Goal: Answer question/provide support: Share knowledge or assist other users

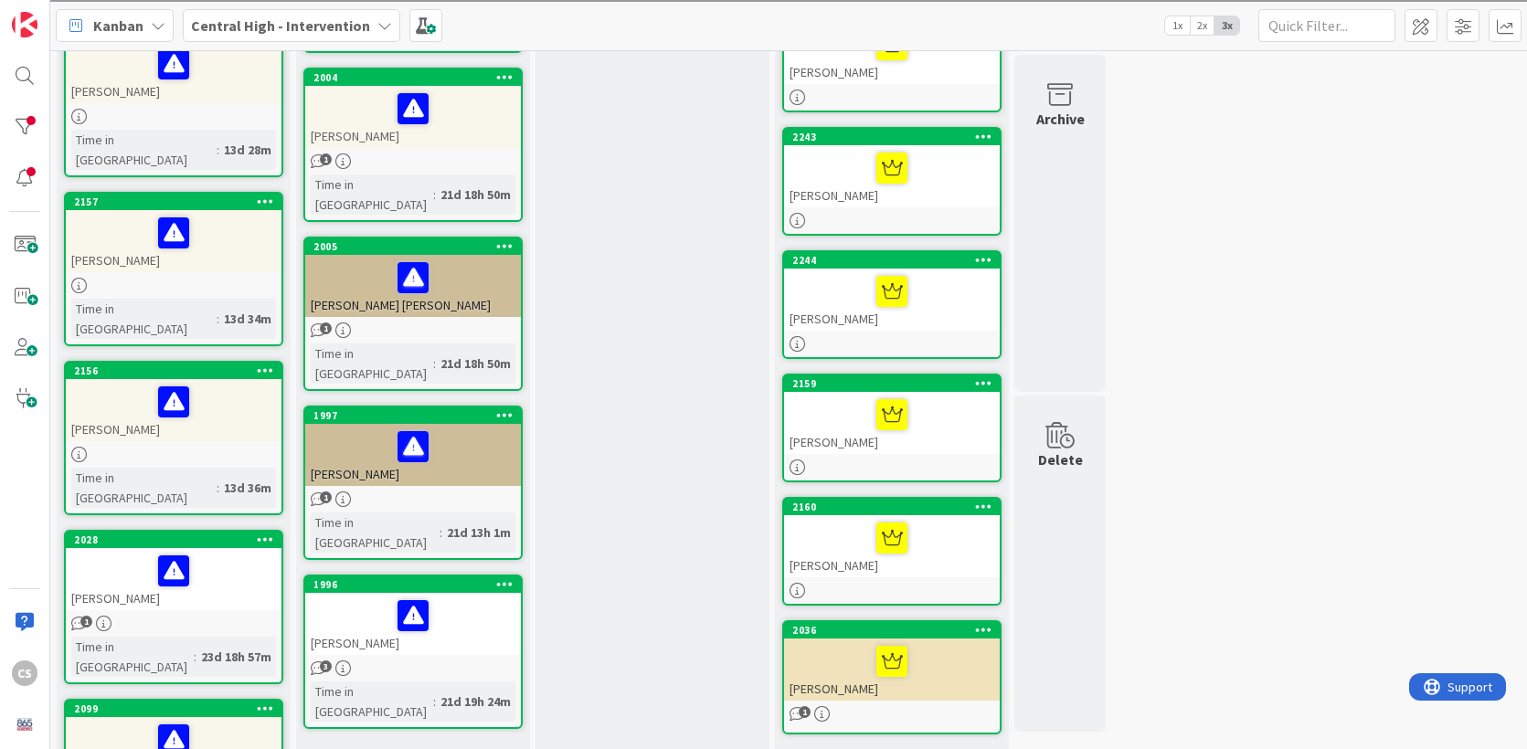
scroll to position [663, 0]
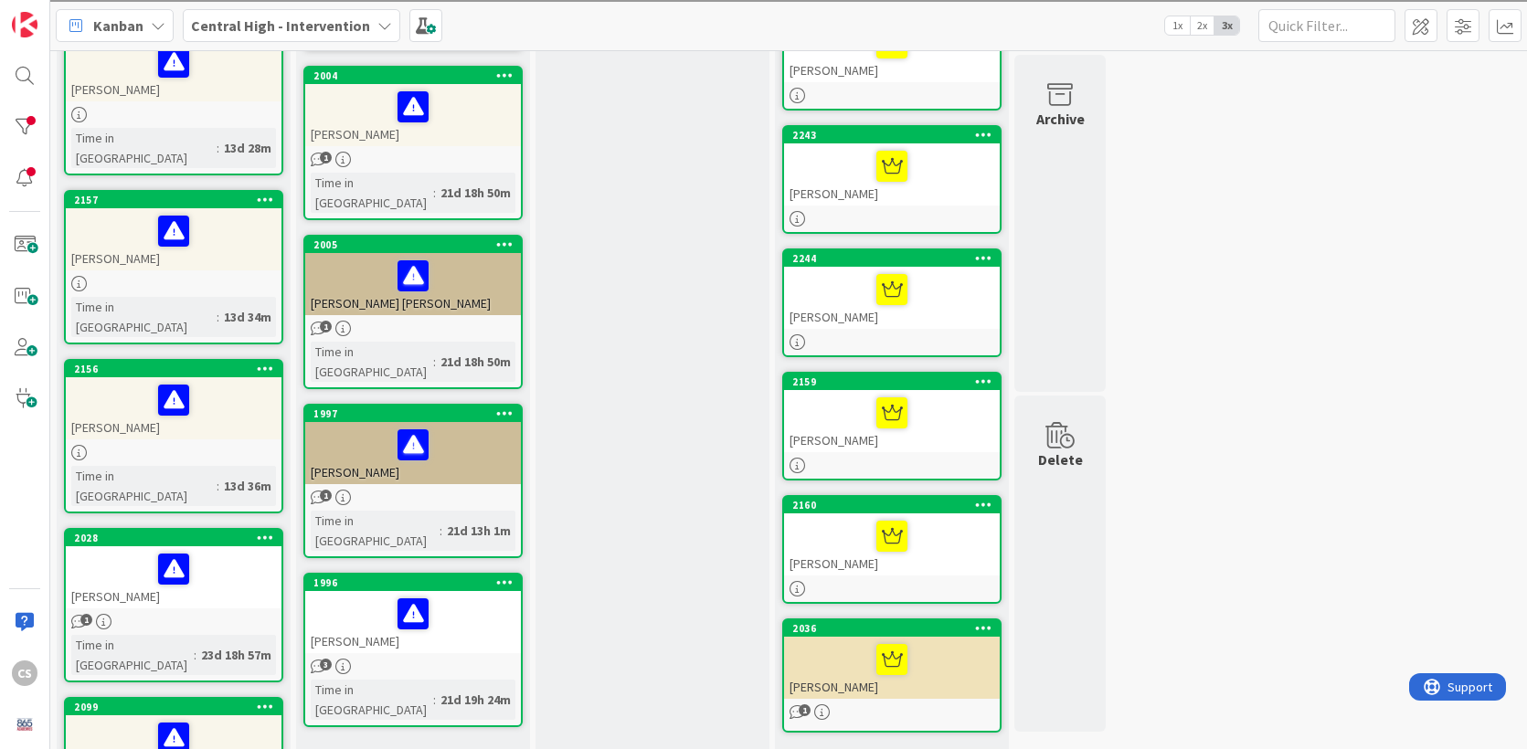
click at [223, 208] on div "[PERSON_NAME]" at bounding box center [174, 239] width 216 height 62
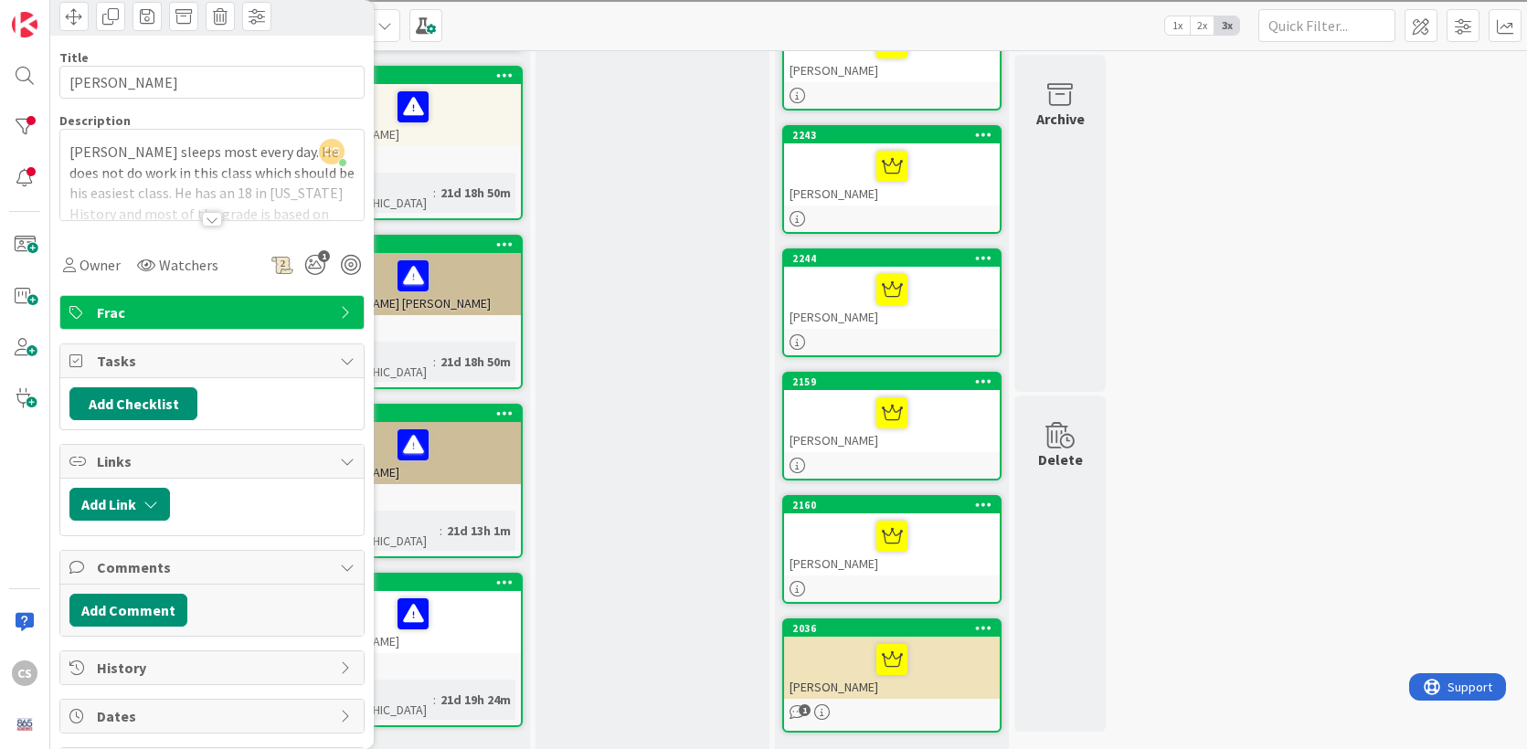
scroll to position [101, 0]
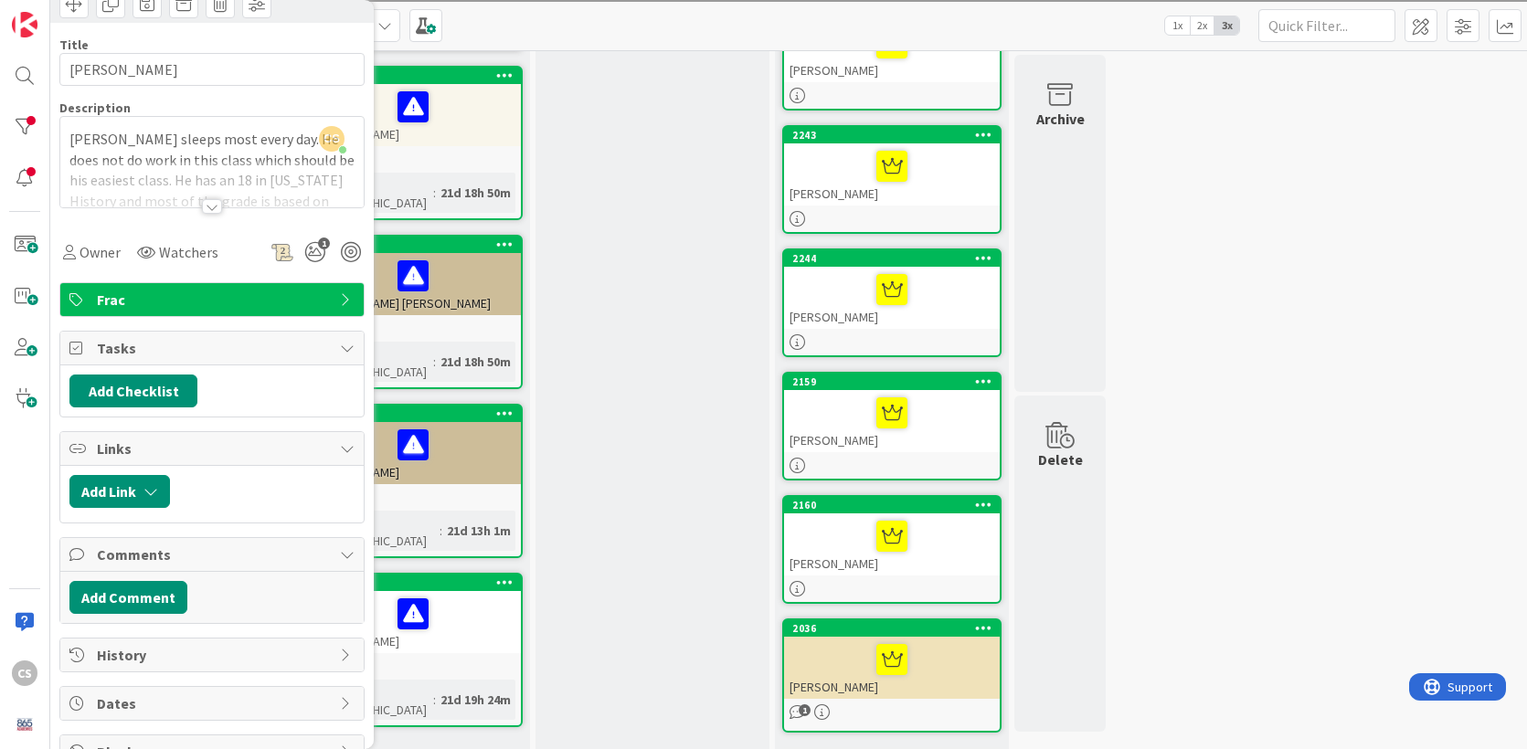
click at [216, 206] on div at bounding box center [212, 206] width 20 height 15
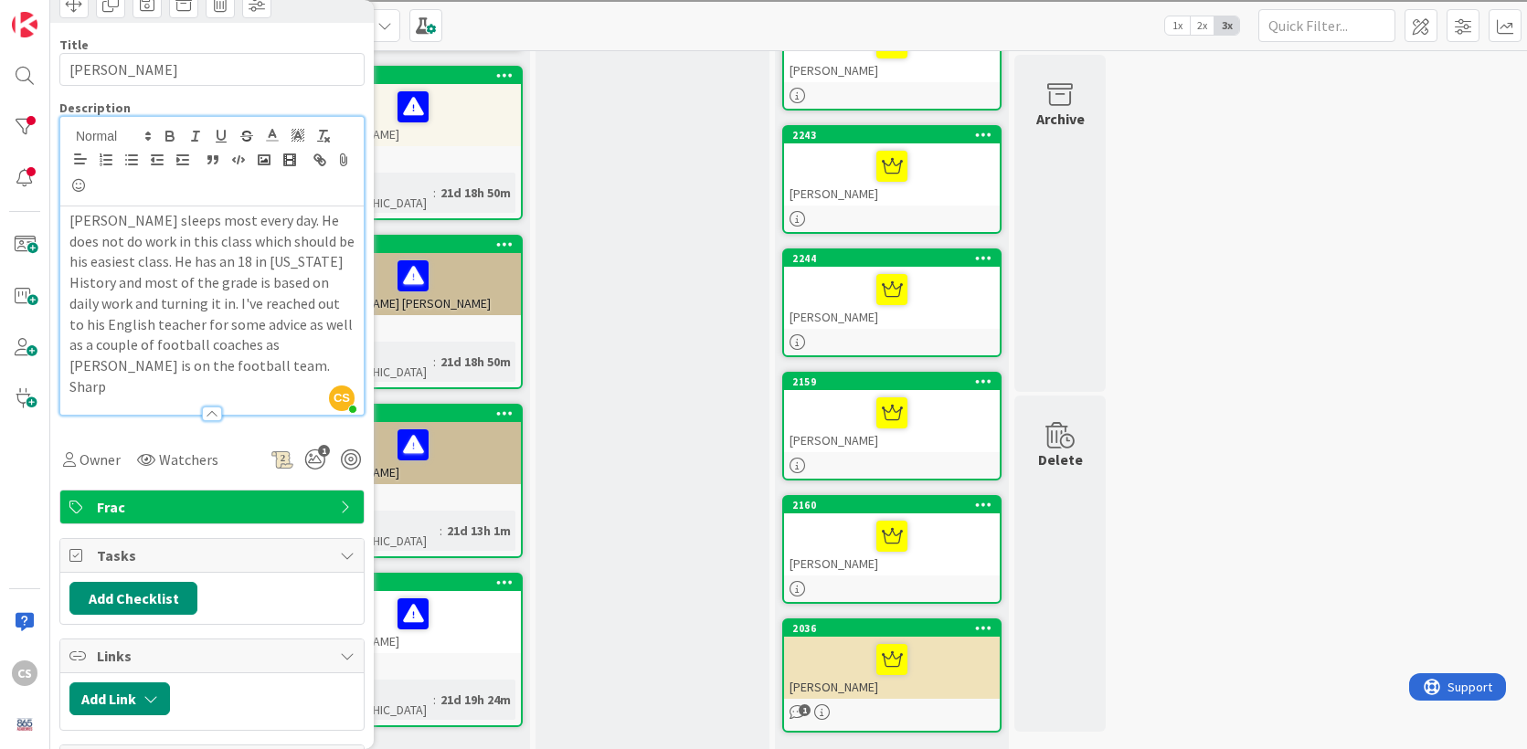
scroll to position [0, 0]
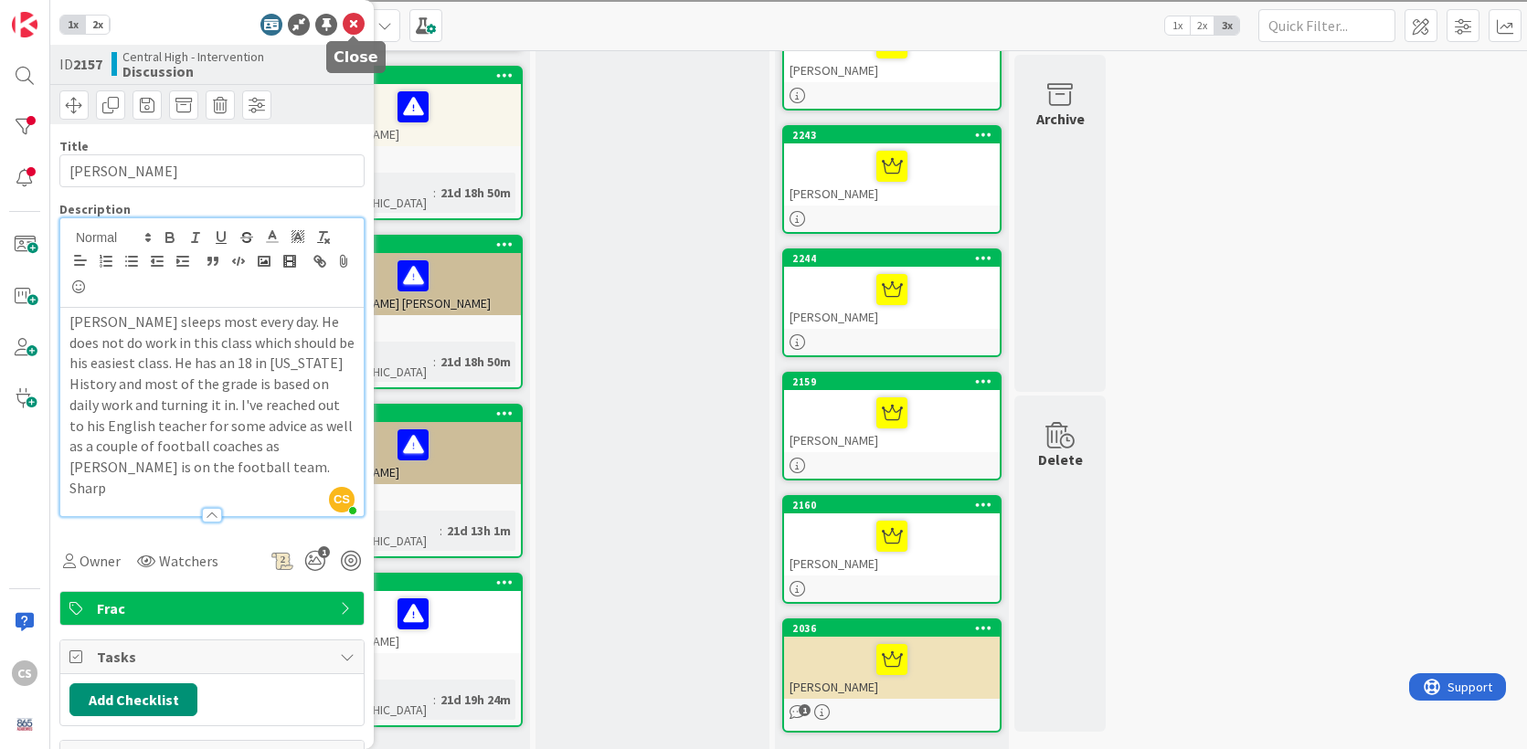
click at [353, 24] on icon at bounding box center [354, 25] width 22 height 22
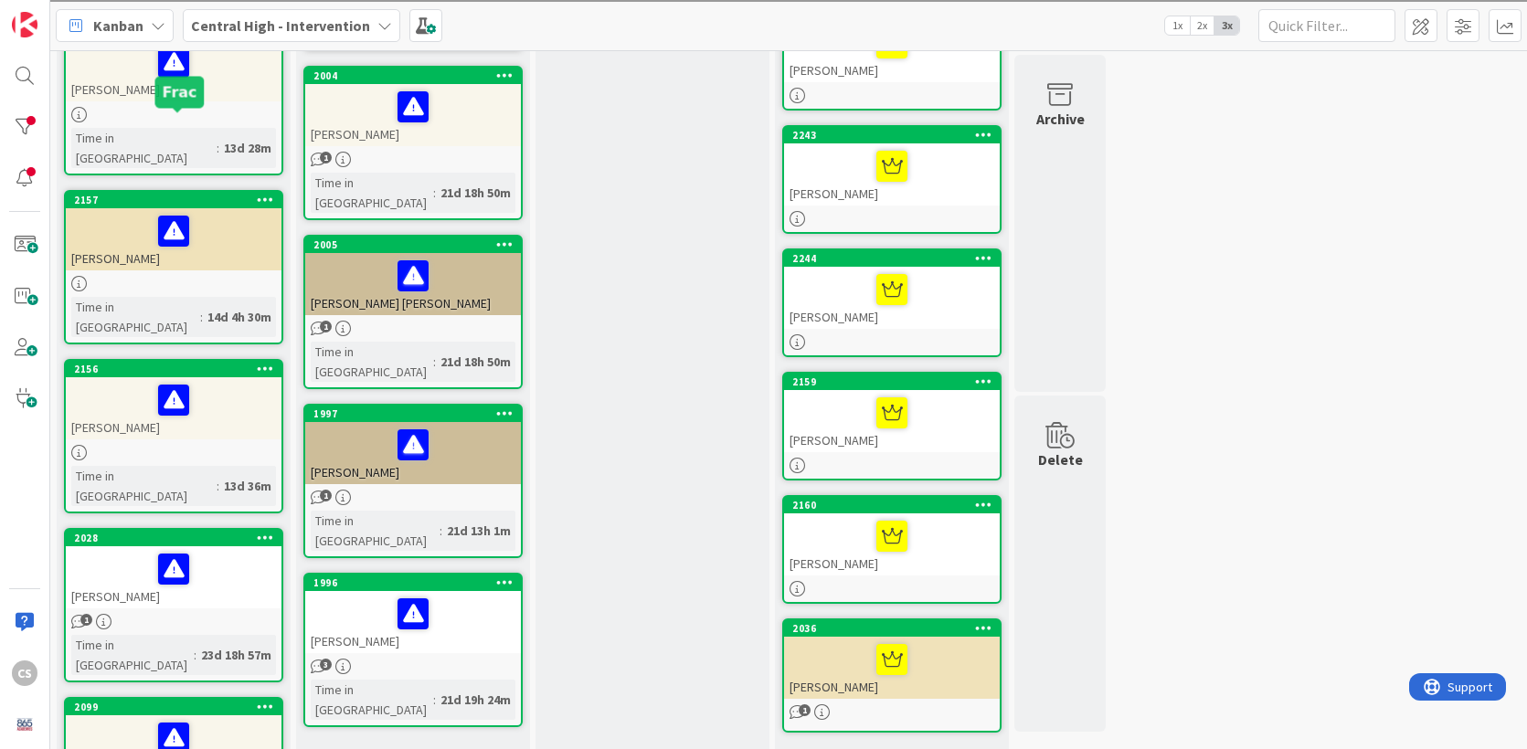
click at [218, 194] on div "2157" at bounding box center [177, 200] width 207 height 13
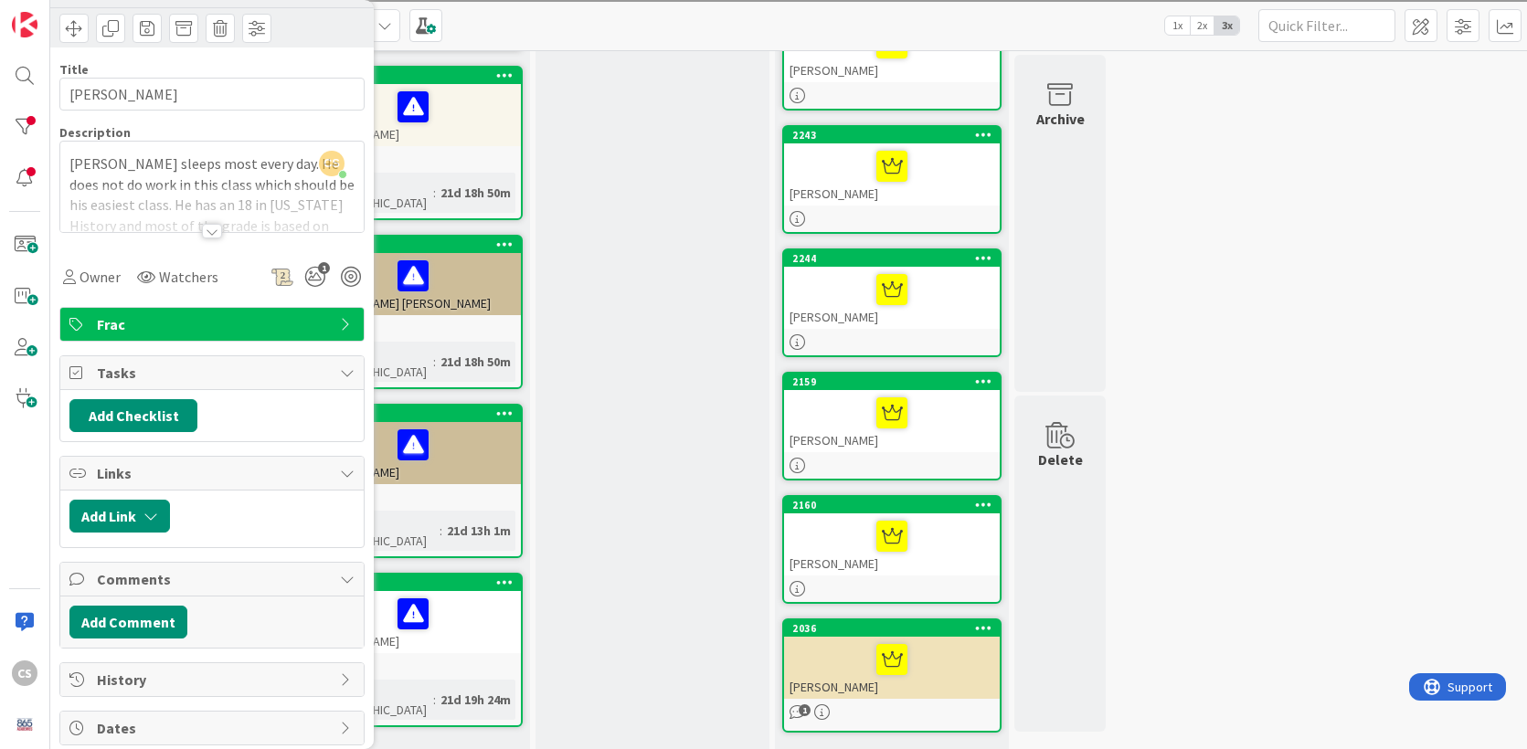
scroll to position [79, 0]
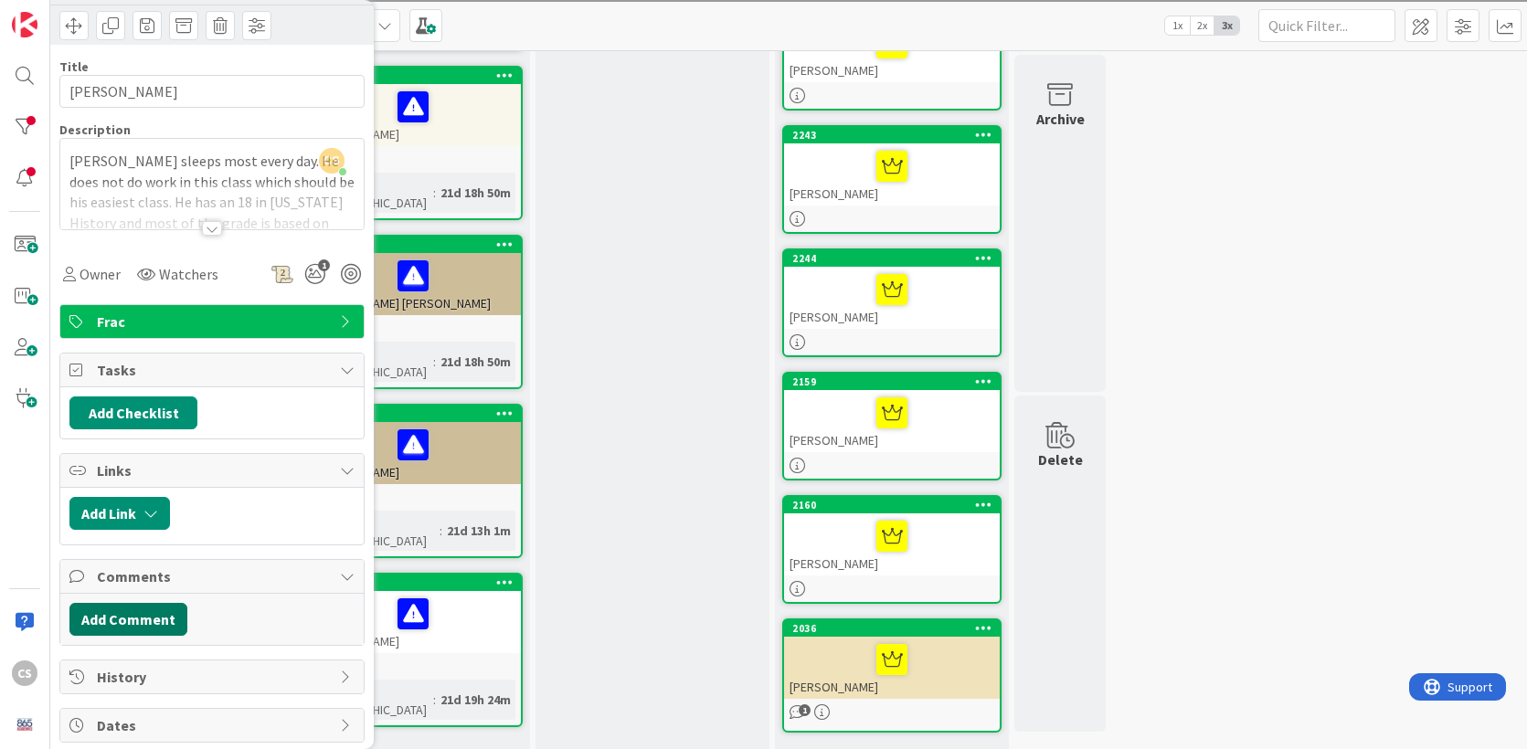
click at [146, 618] on button "Add Comment" at bounding box center [128, 619] width 118 height 33
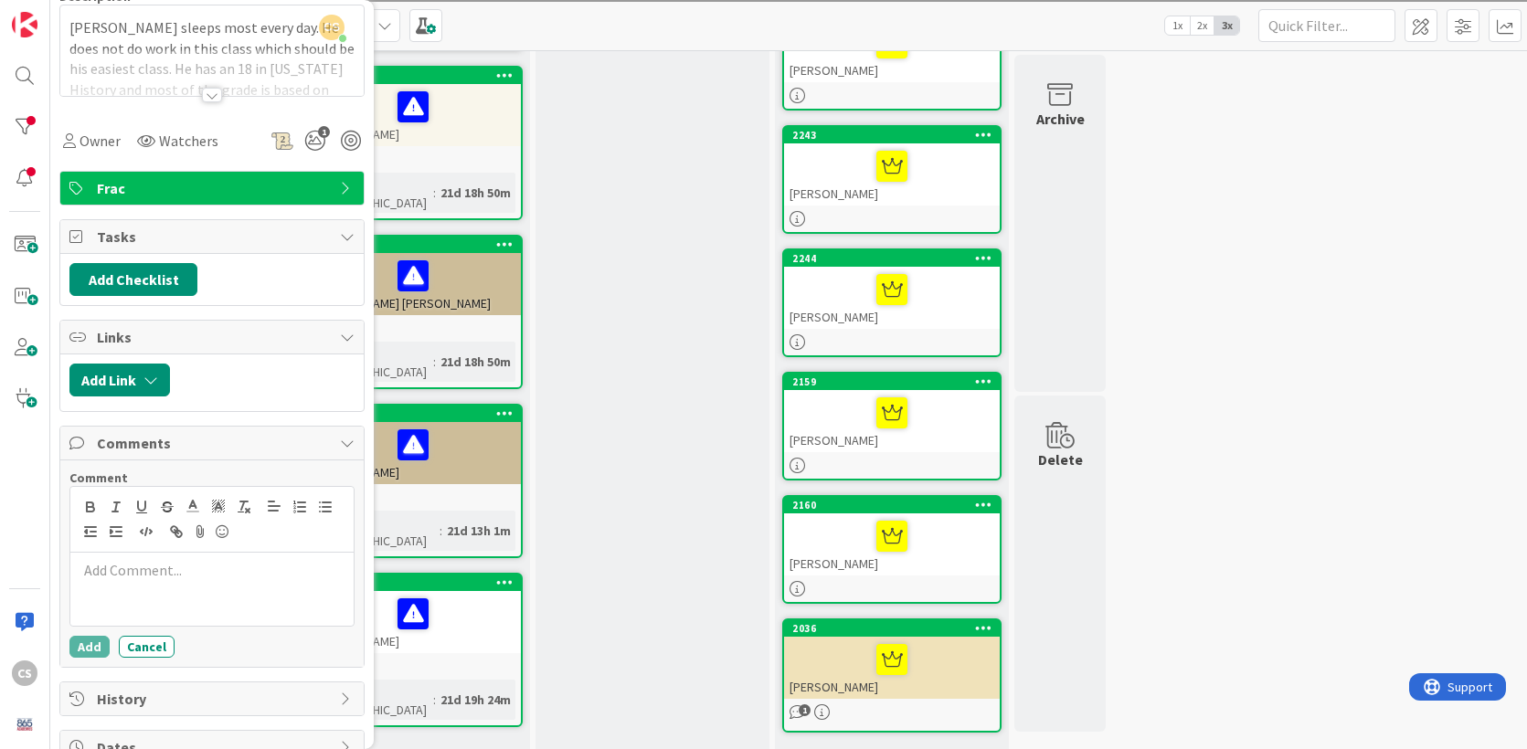
scroll to position [220, 0]
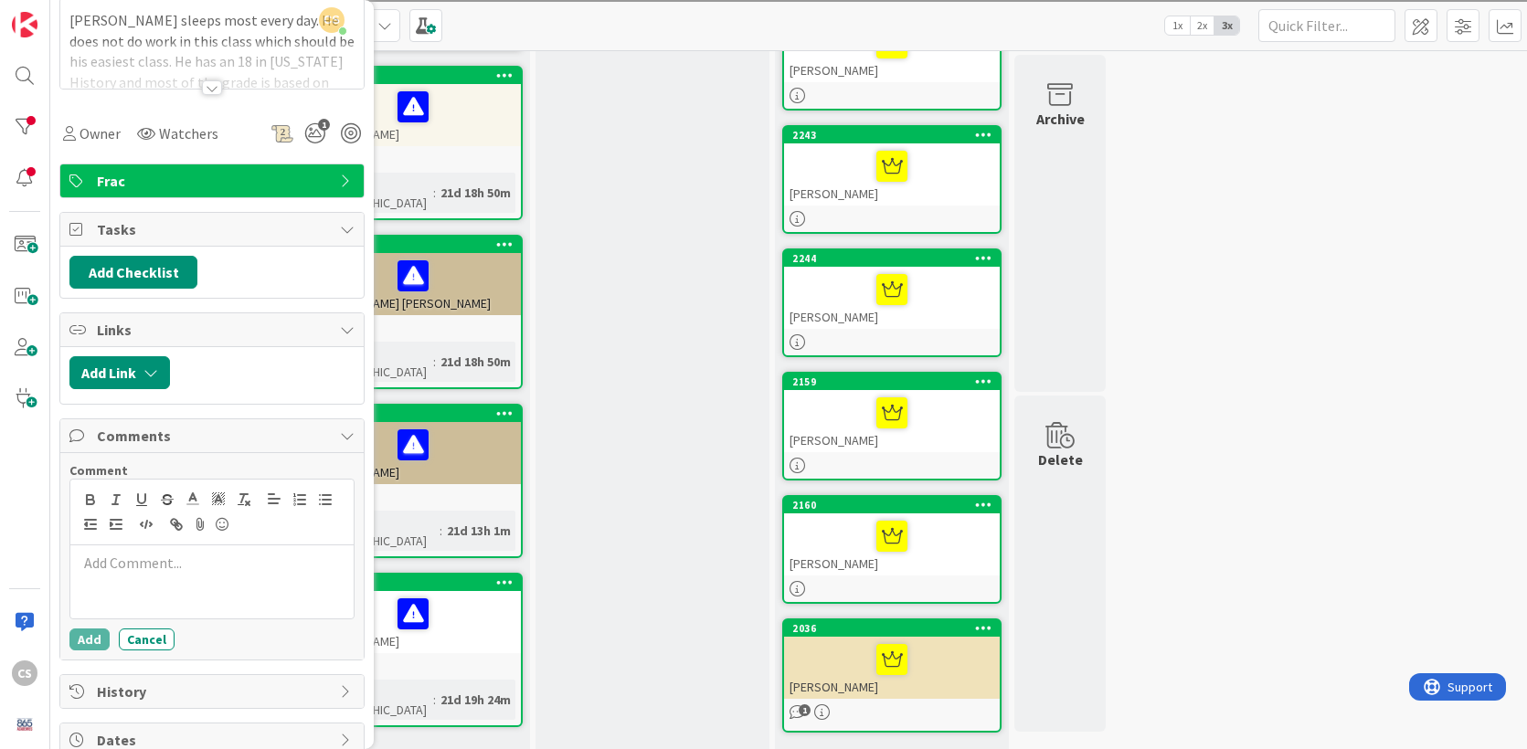
click at [135, 566] on p at bounding box center [212, 563] width 269 height 21
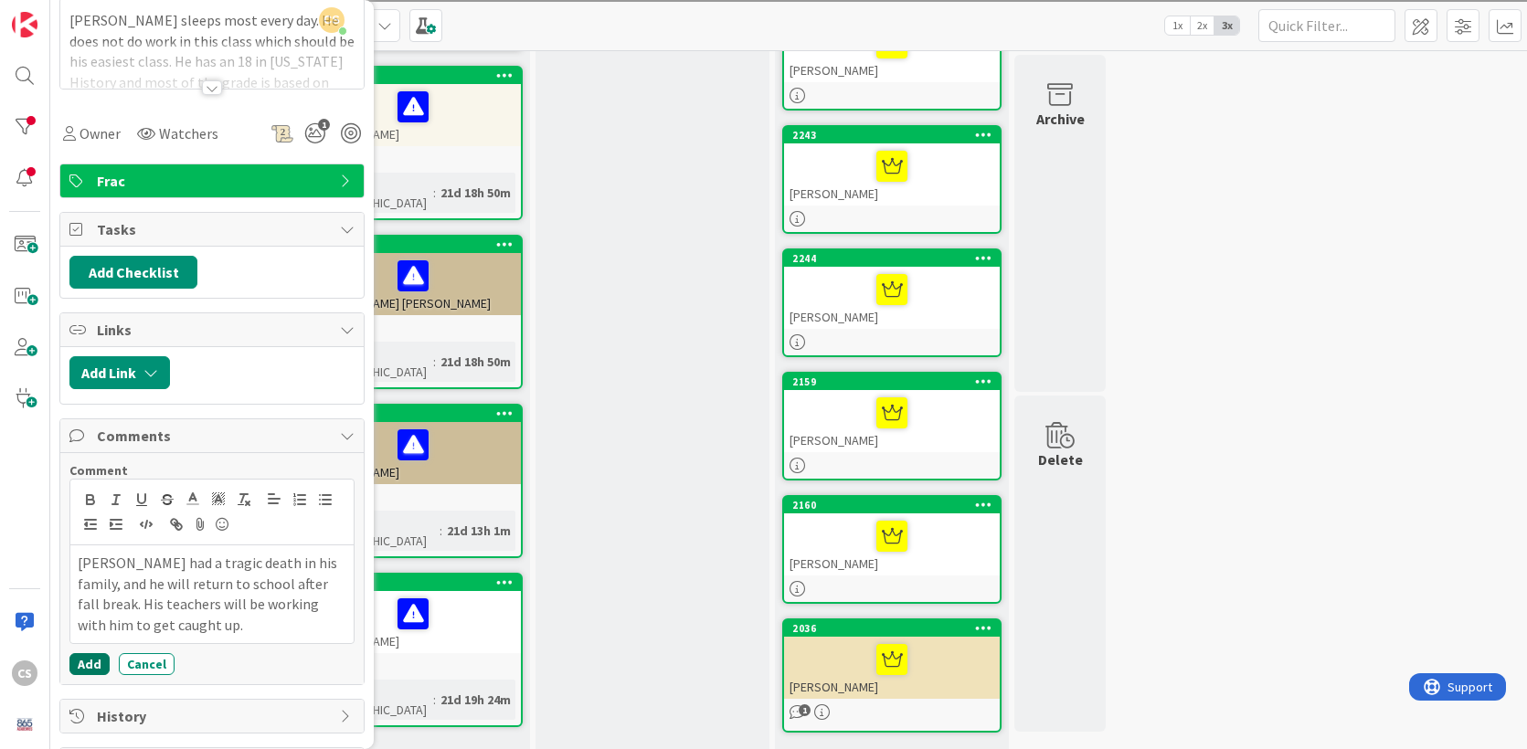
click at [86, 671] on button "Add" at bounding box center [89, 664] width 40 height 22
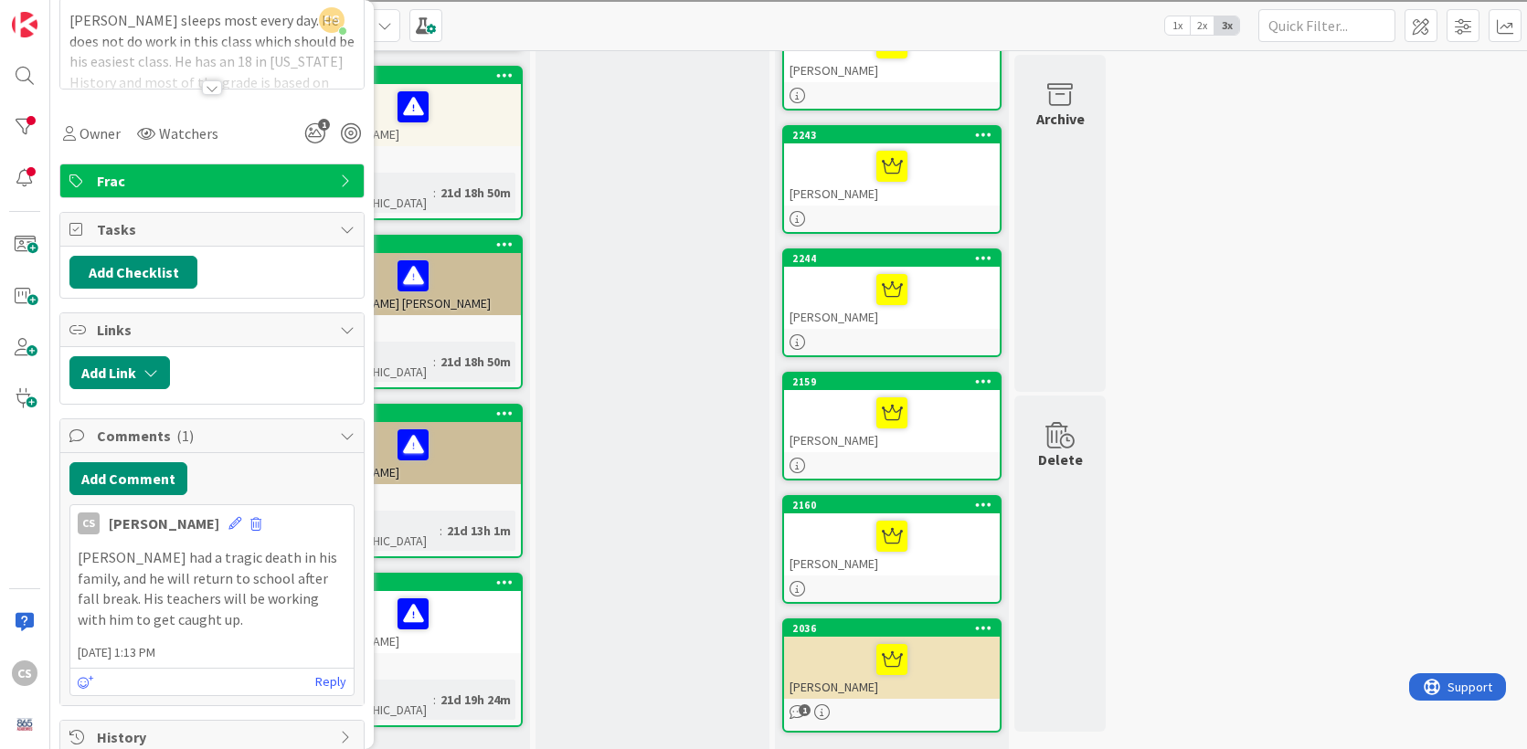
scroll to position [0, 0]
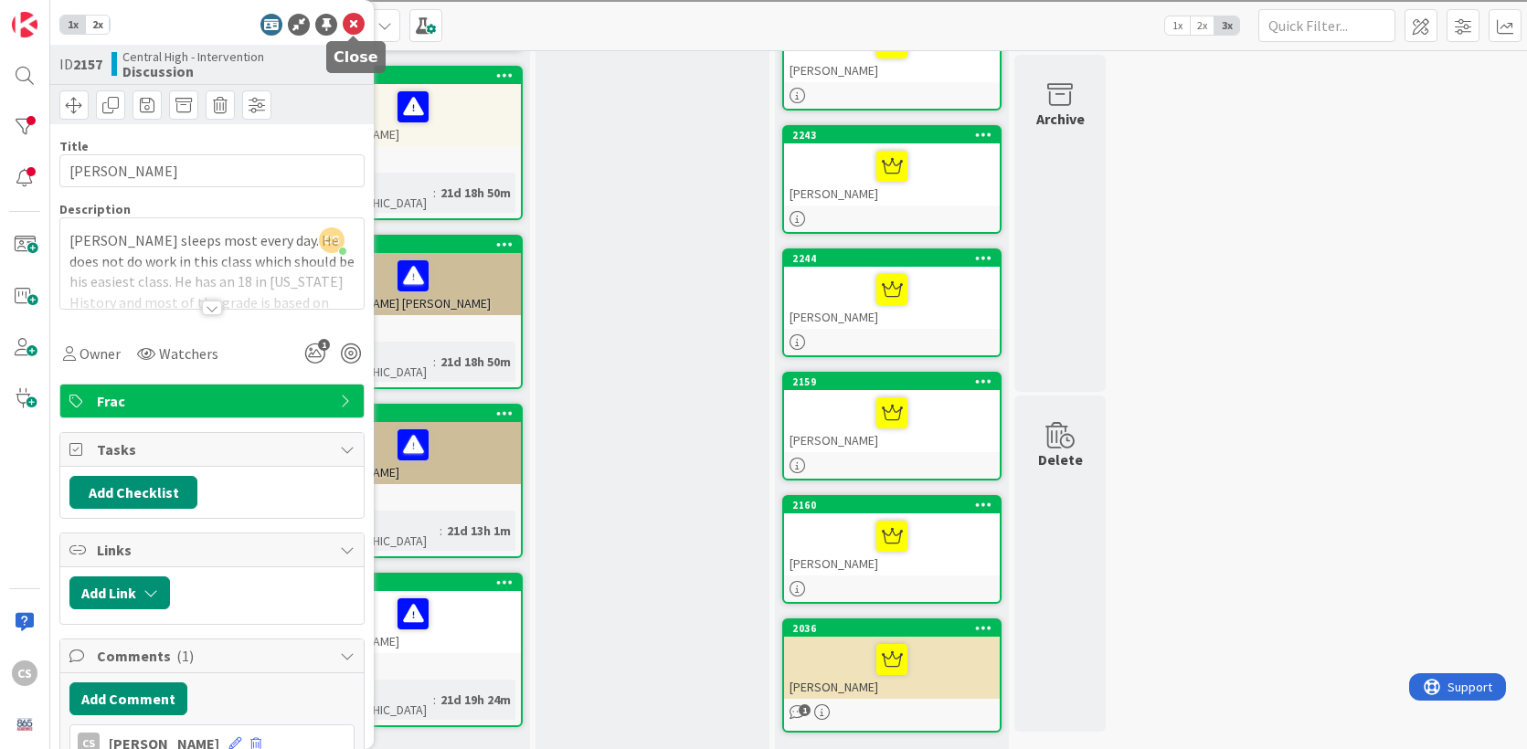
click at [351, 25] on icon at bounding box center [354, 25] width 22 height 22
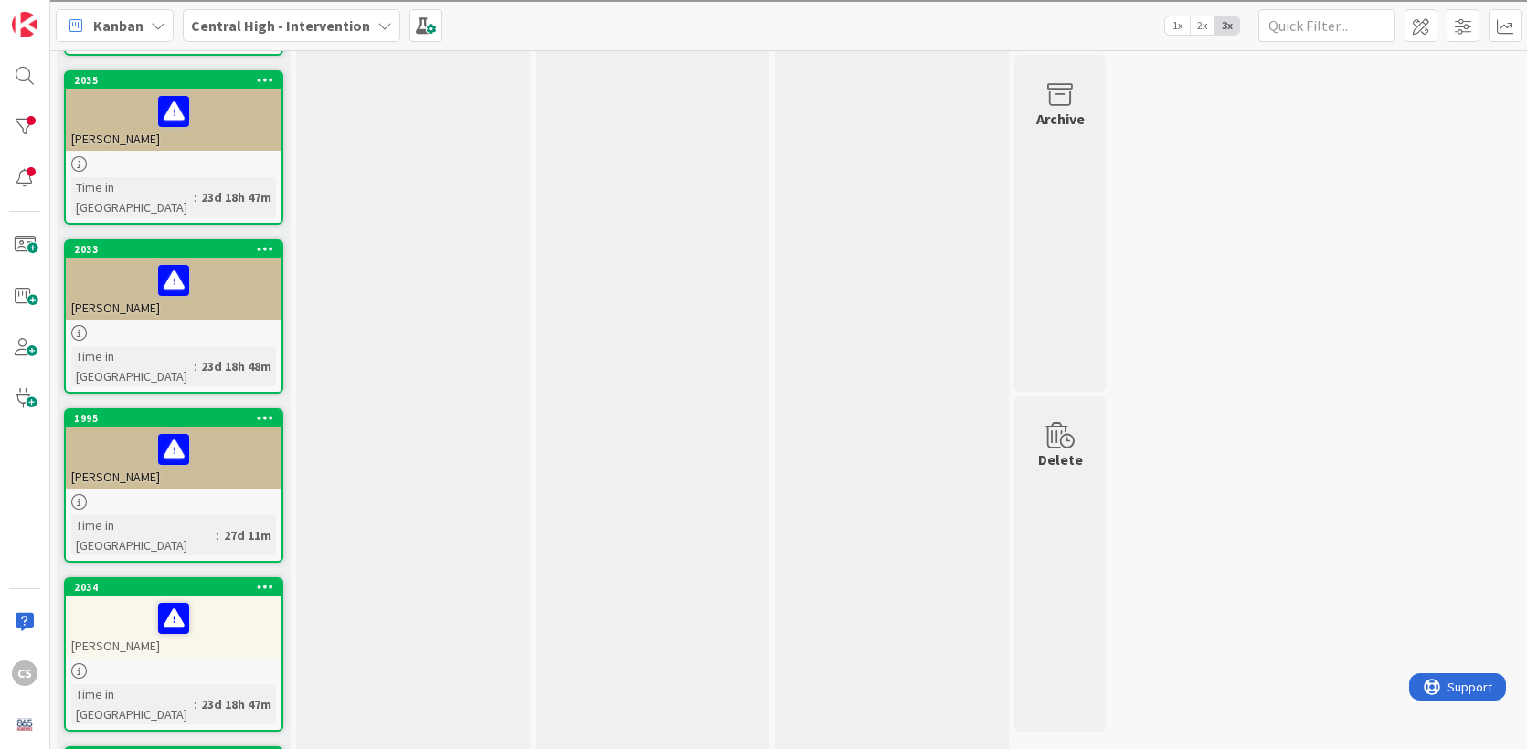
scroll to position [1969, 0]
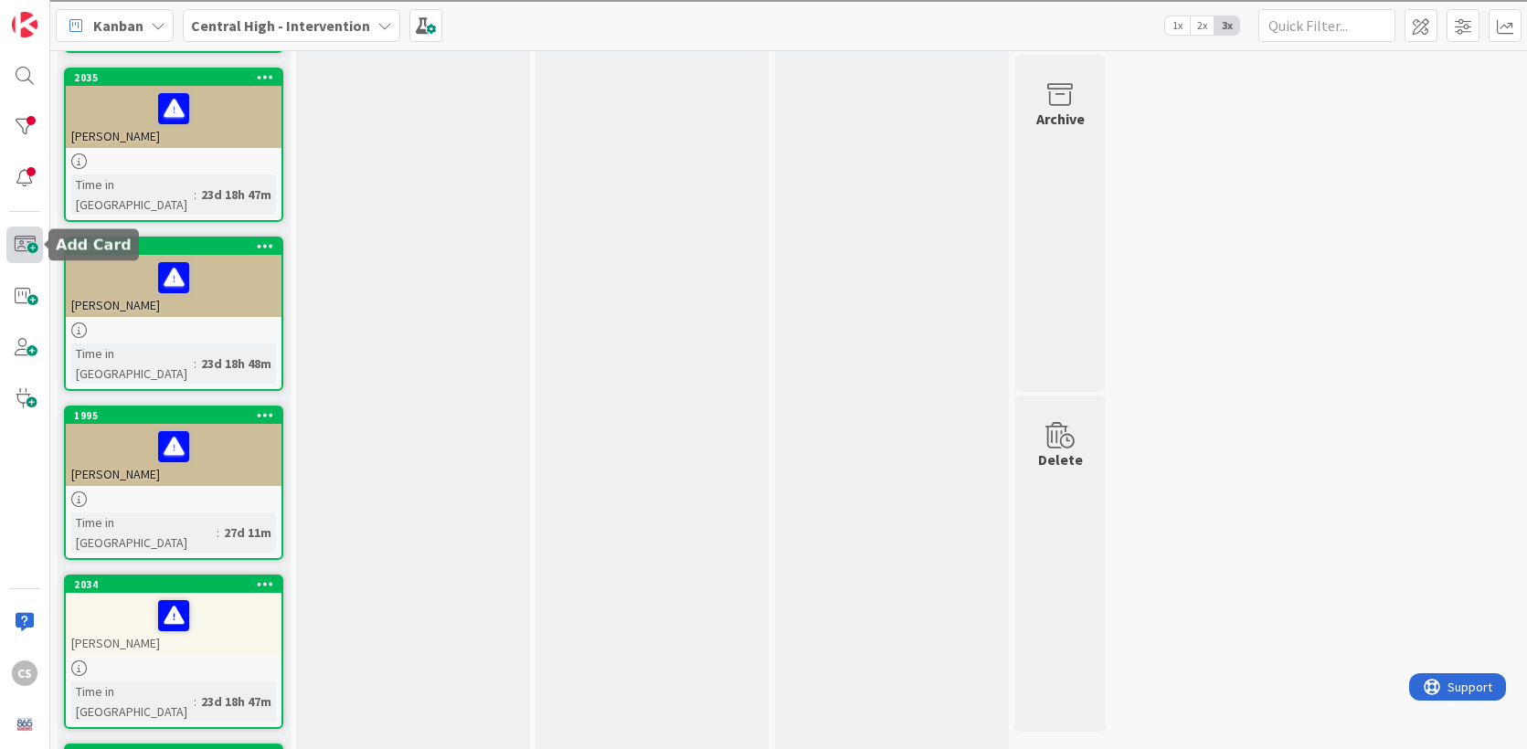
click at [28, 244] on span at bounding box center [24, 245] width 37 height 37
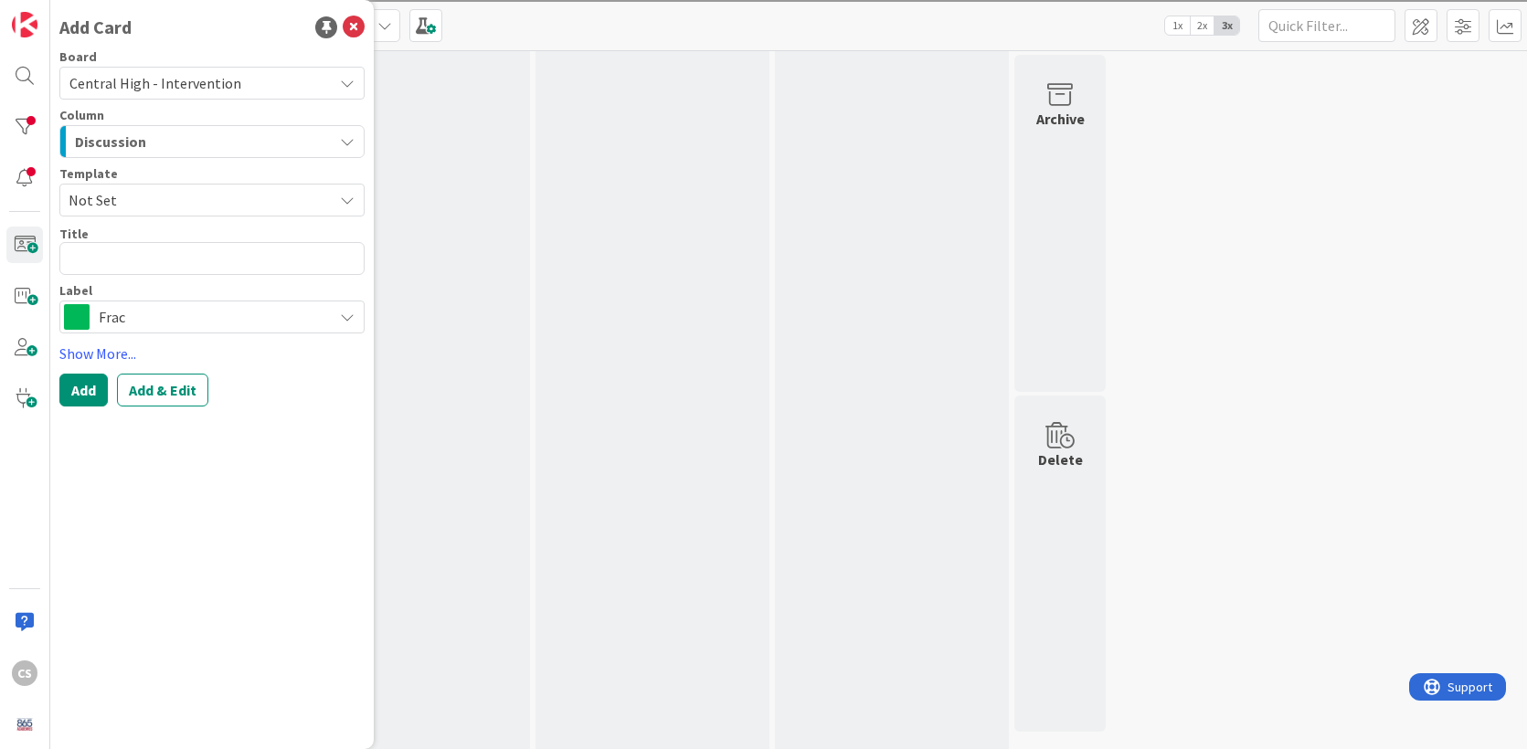
type textarea "x"
type textarea "E"
type textarea "x"
type textarea "ER"
type textarea "x"
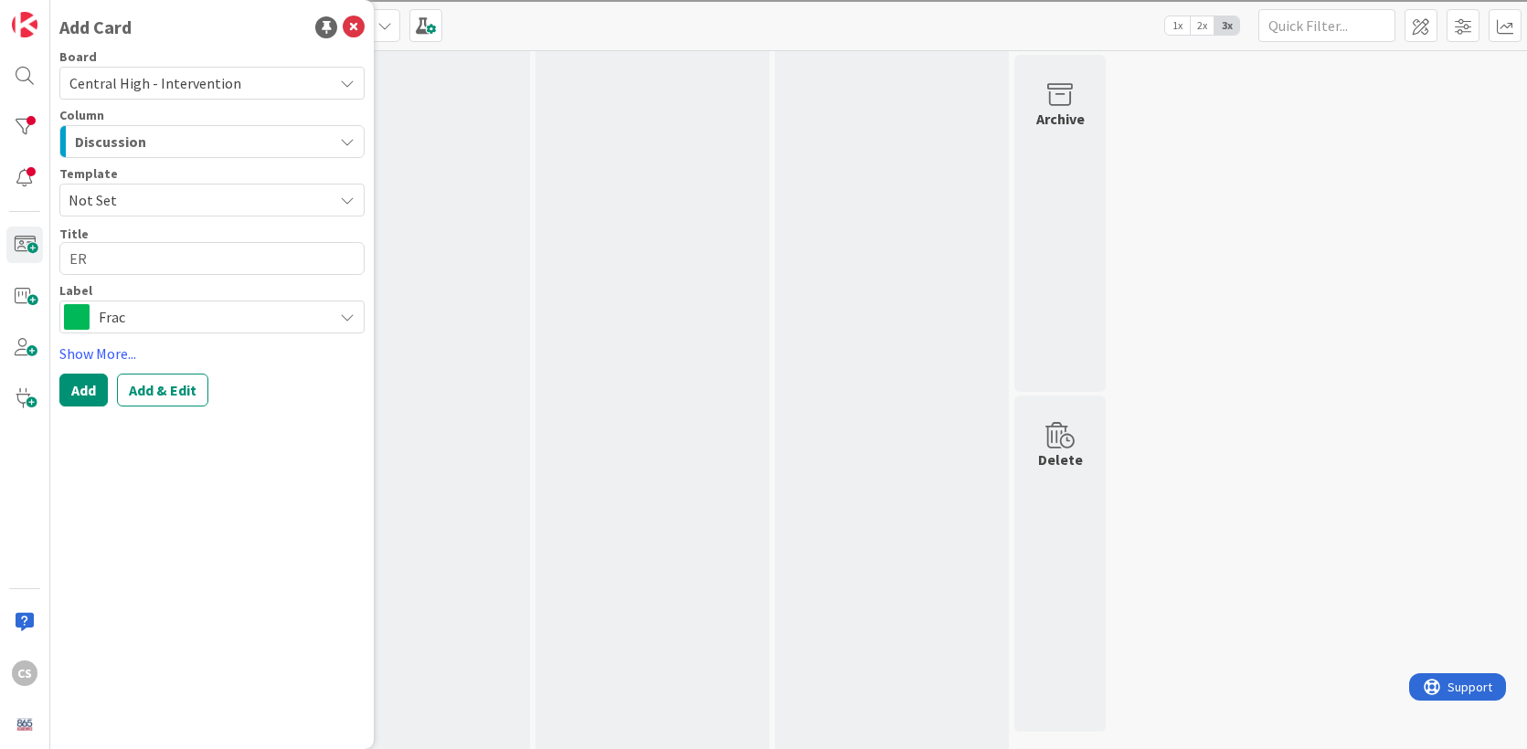
type textarea "ERi"
type textarea "x"
type textarea "[PERSON_NAME]"
type textarea "x"
type textarea "[PERSON_NAME]"
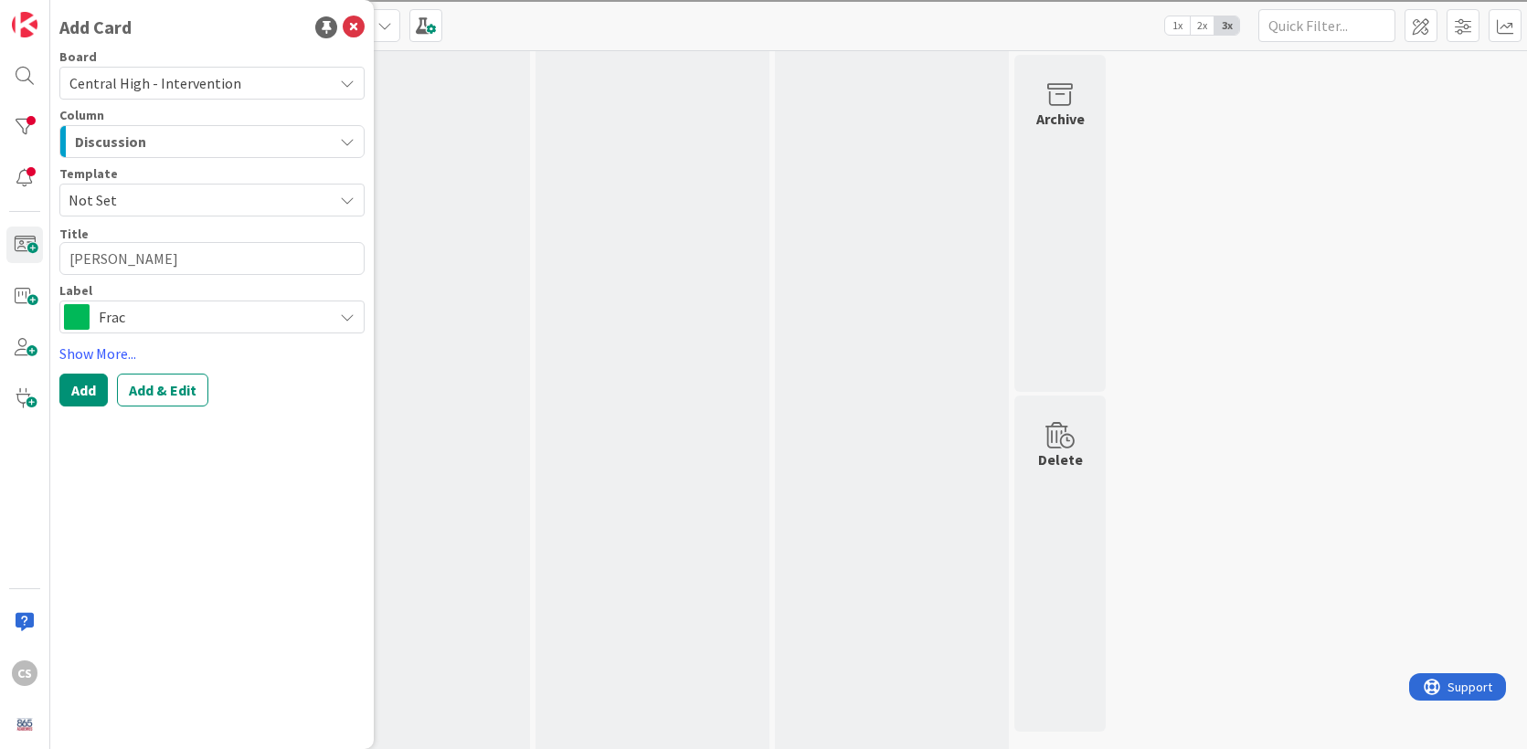
type textarea "x"
type textarea "[PERSON_NAME]"
type textarea "x"
type textarea "ERi"
type textarea "x"
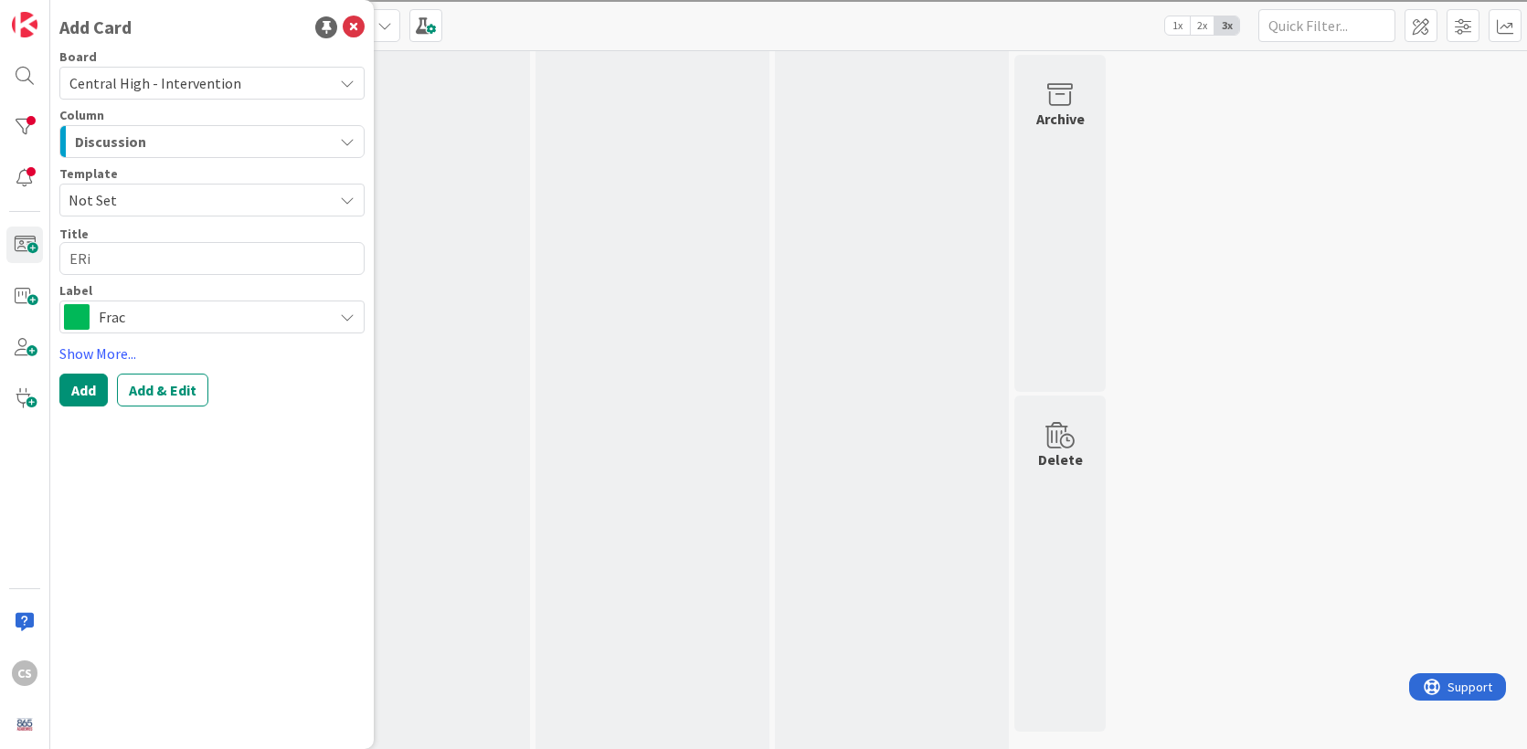
type textarea "ER"
type textarea "x"
type textarea "E"
type textarea "x"
type textarea "Er"
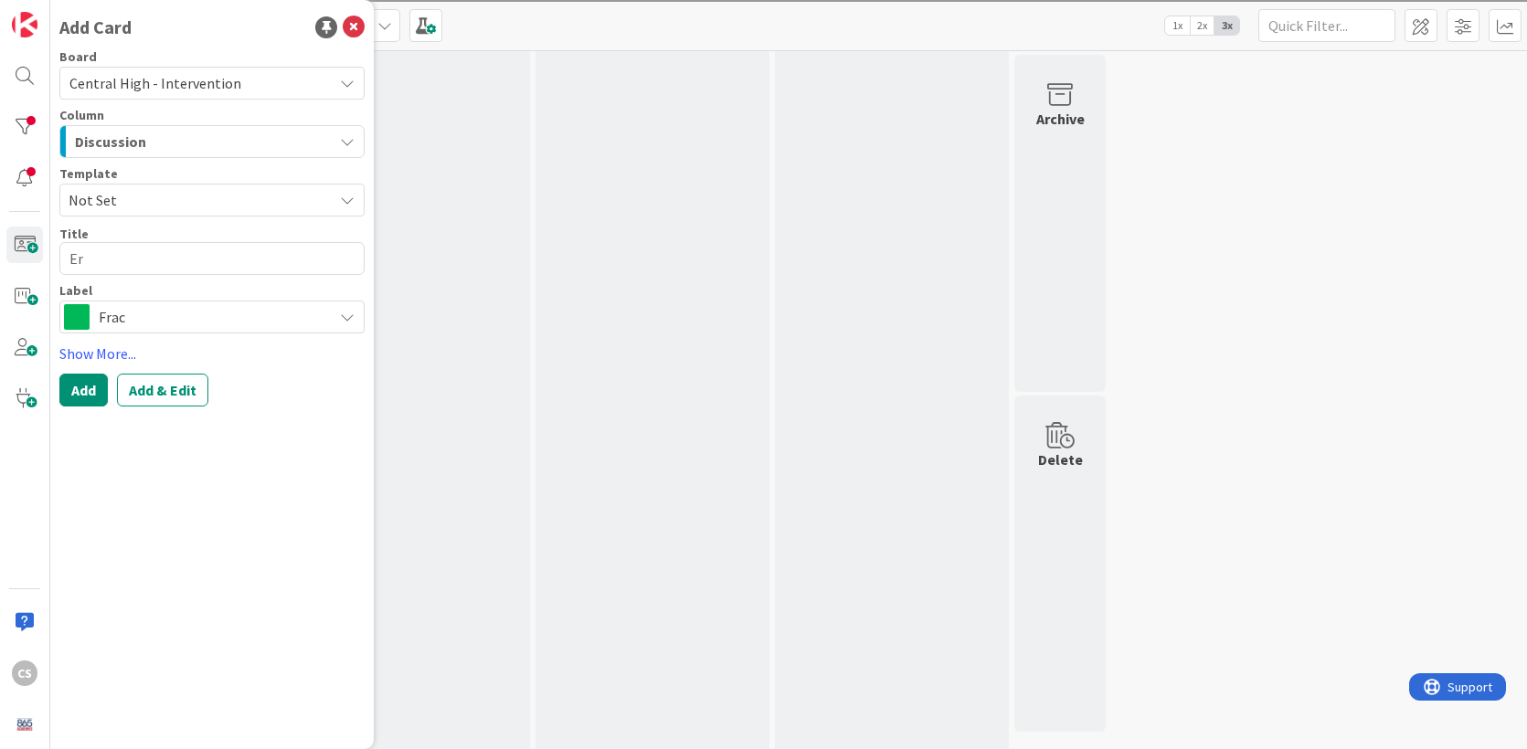
type textarea "x"
type textarea "[PERSON_NAME]"
type textarea "x"
type textarea "[PERSON_NAME]"
type textarea "x"
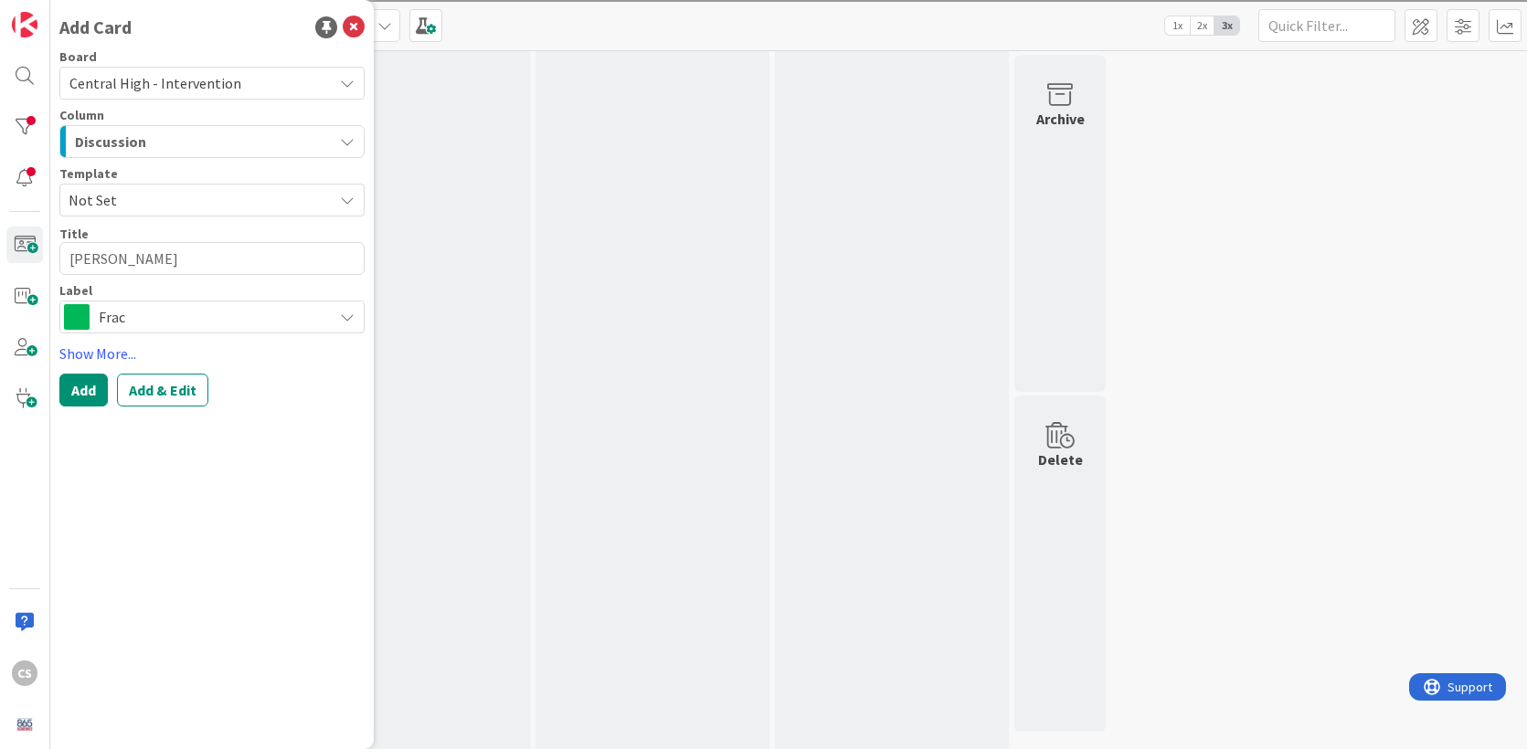
type textarea "[PERSON_NAME]"
type textarea "x"
type textarea "[PERSON_NAME]"
type textarea "x"
type textarea "[PERSON_NAME] Mg"
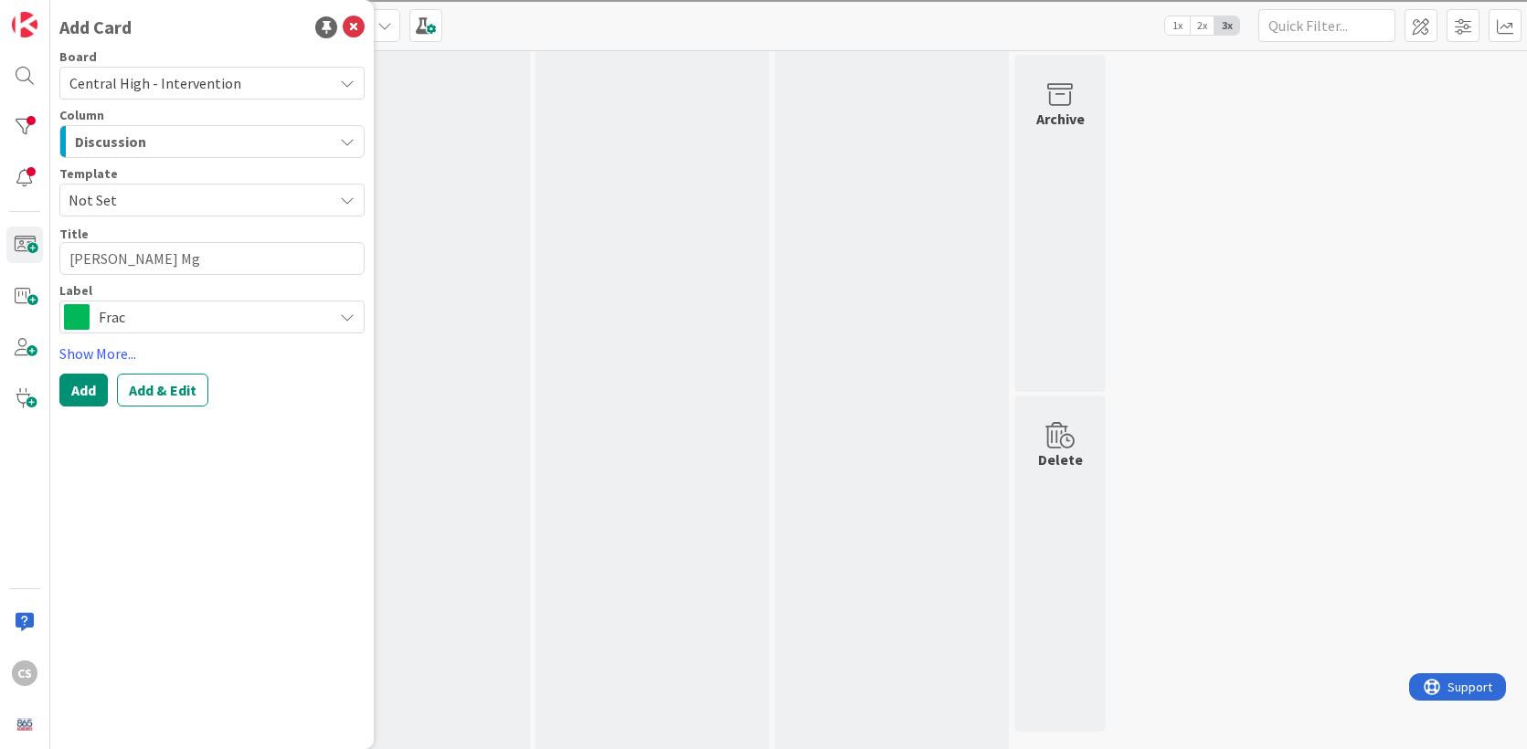
type textarea "x"
type textarea "[PERSON_NAME]"
type textarea "x"
type textarea "[PERSON_NAME]"
type textarea "x"
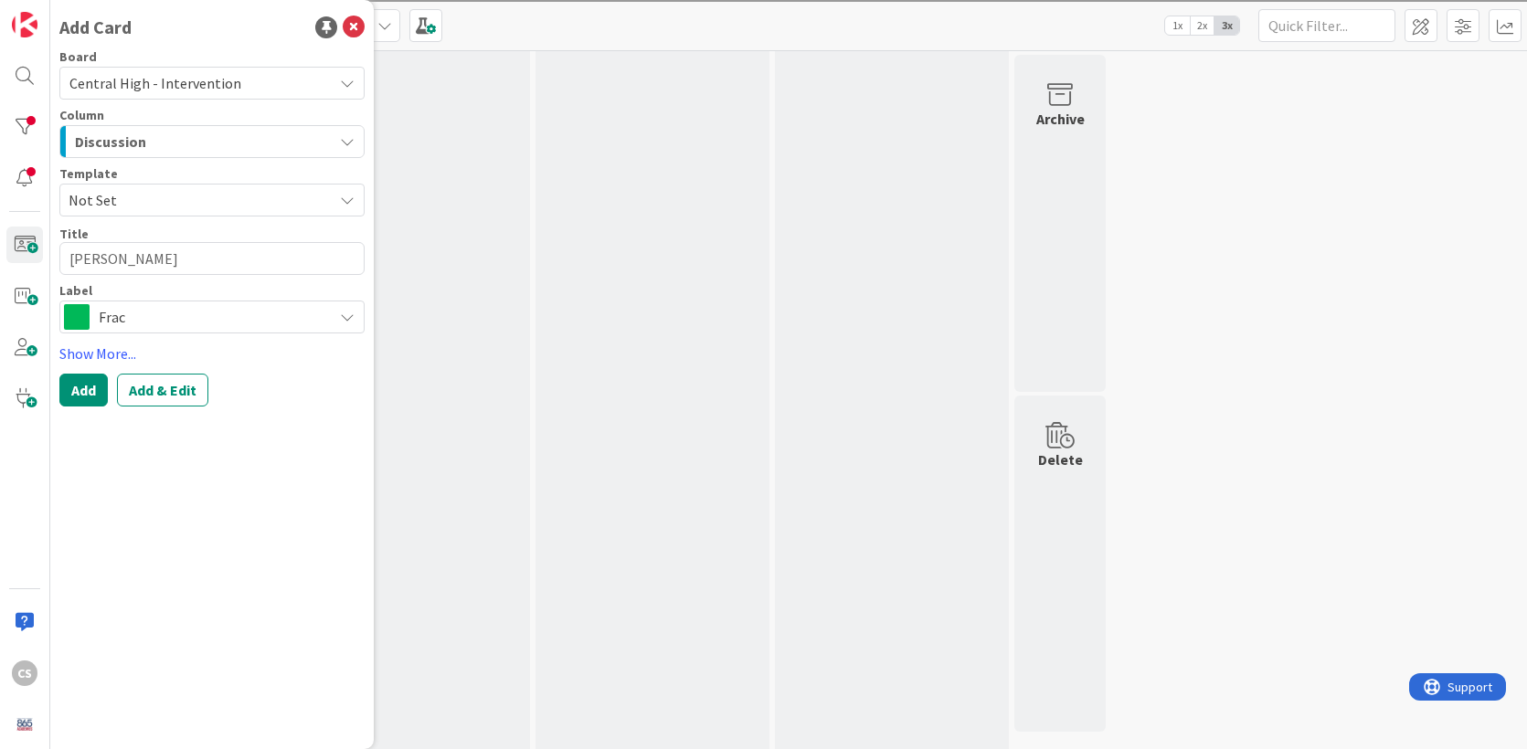
type textarea "[PERSON_NAME]"
type textarea "x"
type textarea "[PERSON_NAME]"
type textarea "x"
type textarea "[PERSON_NAME]"
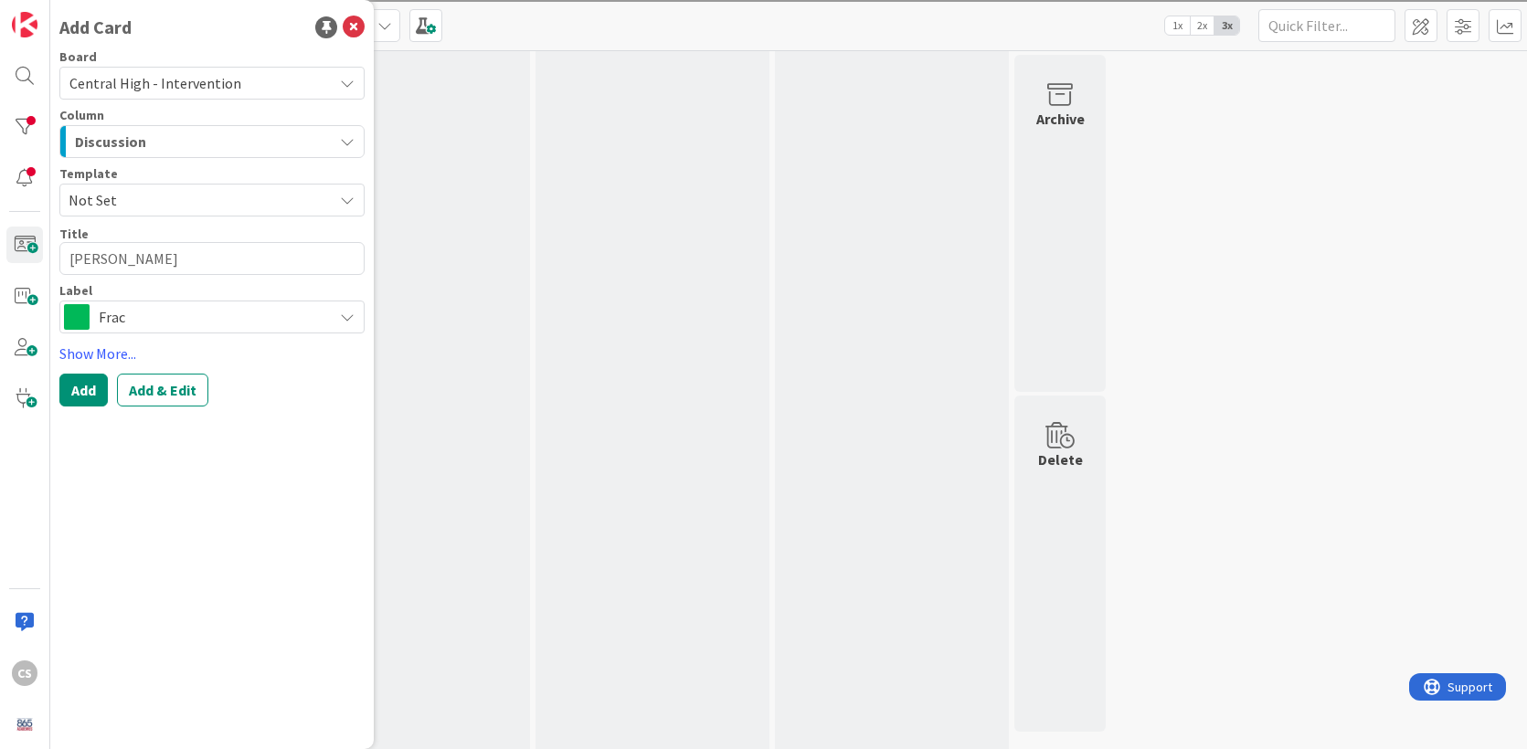
type textarea "x"
type textarea "[PERSON_NAME]"
type textarea "x"
type textarea "[PERSON_NAME]"
type textarea "x"
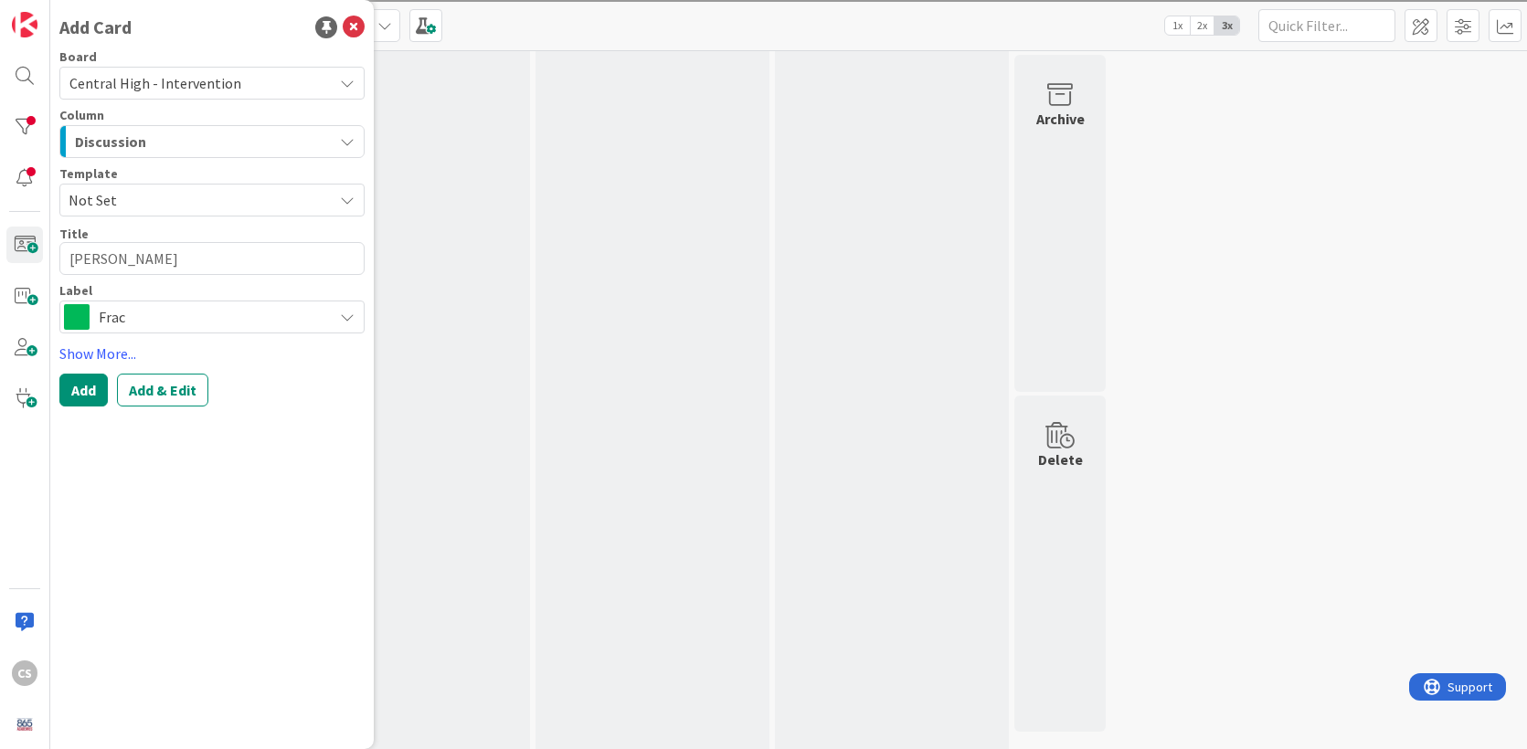
type textarea "[PERSON_NAME]-"
type textarea "x"
type textarea "[PERSON_NAME]-S"
type textarea "x"
type textarea "[PERSON_NAME]-Se"
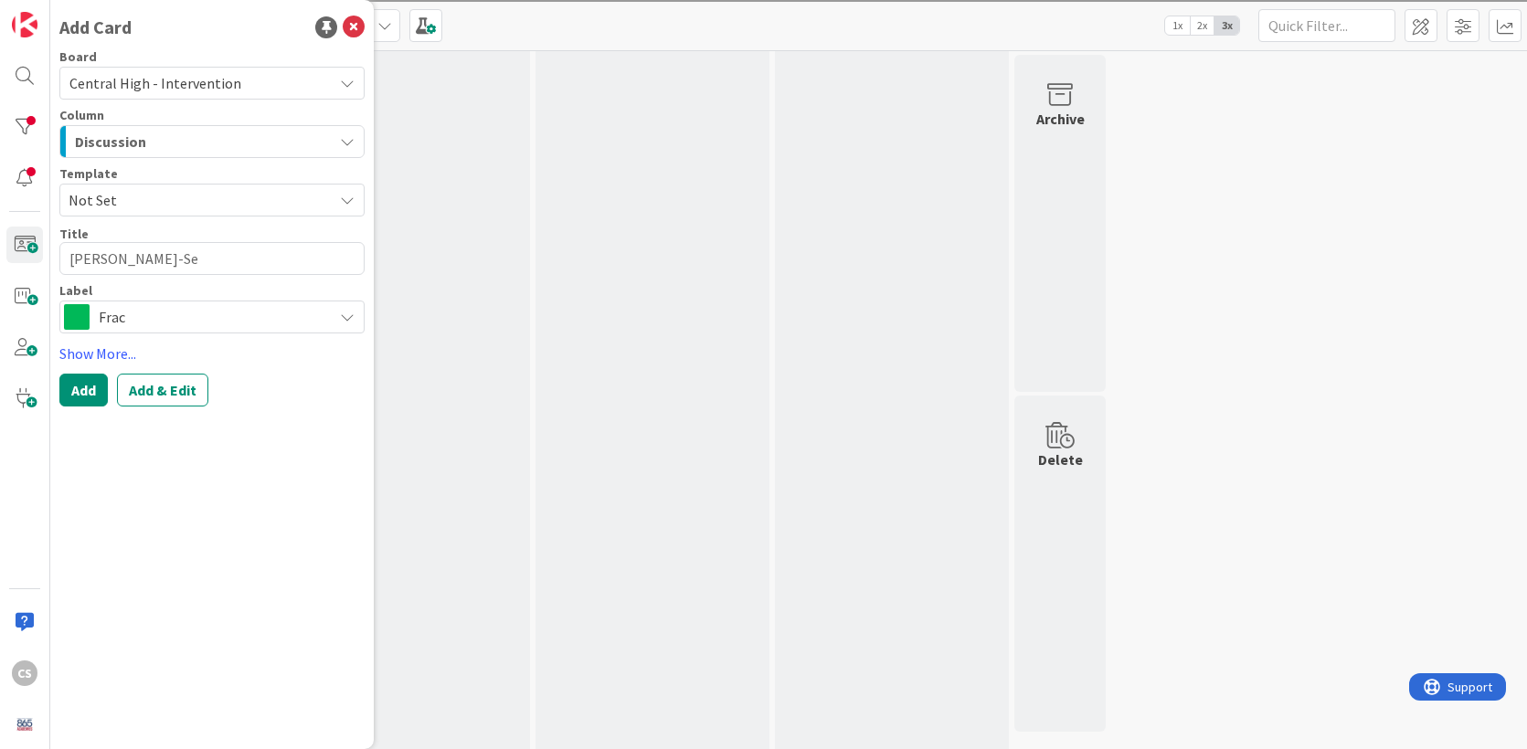
type textarea "x"
type textarea "[PERSON_NAME]-Ser"
type textarea "x"
type textarea "[PERSON_NAME]-Se"
type textarea "x"
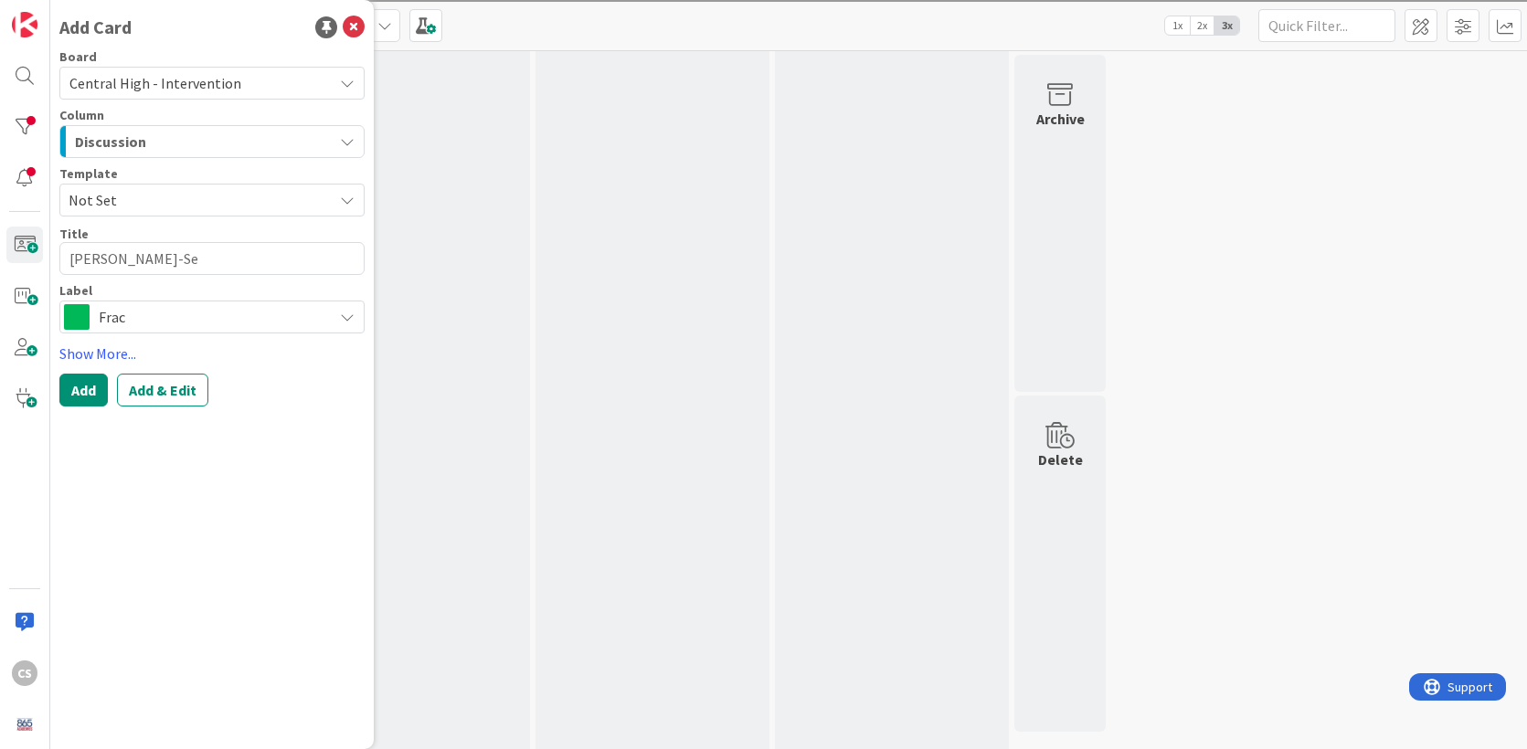
type textarea "[PERSON_NAME]"
type textarea "x"
type textarea "[PERSON_NAME]"
type textarea "x"
type textarea "[PERSON_NAME]"
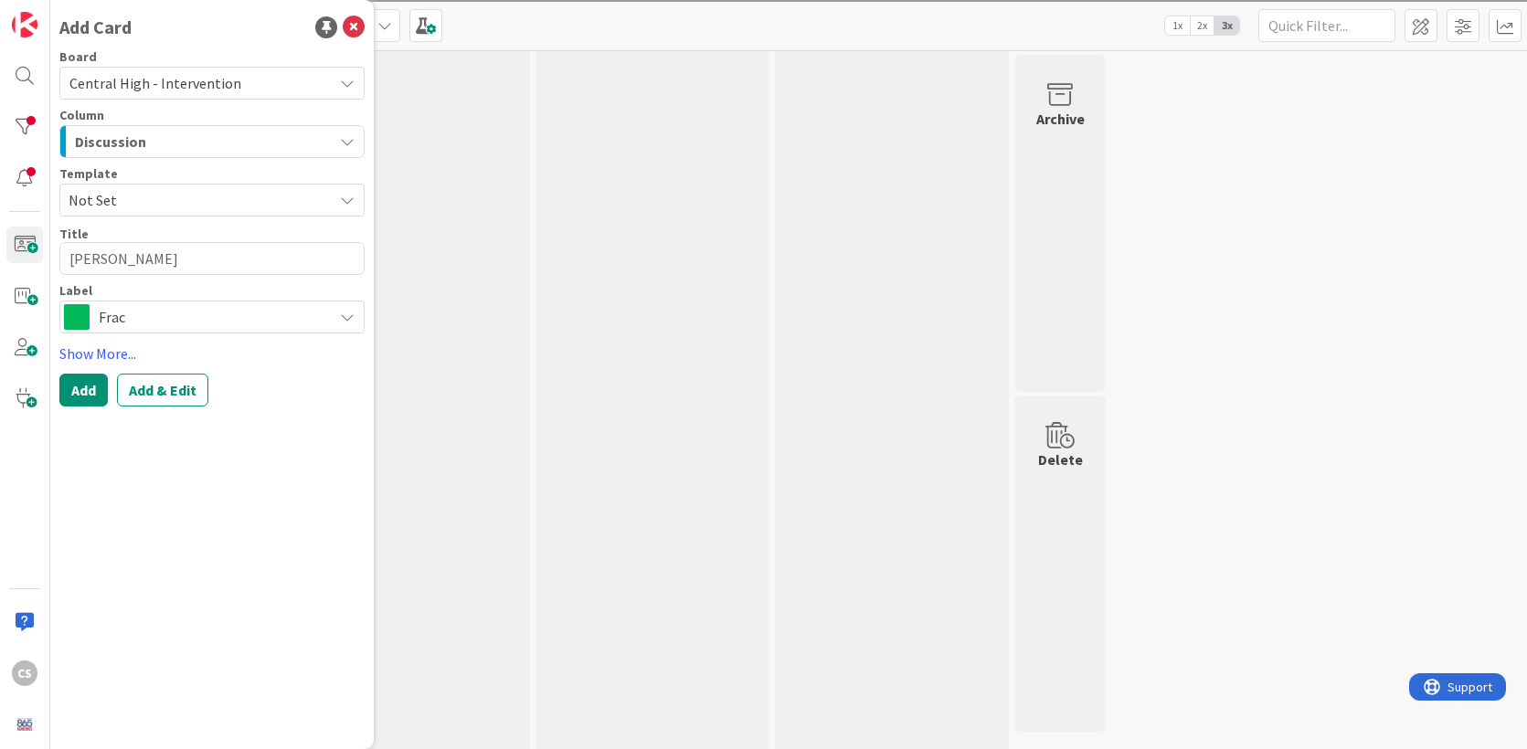
type textarea "x"
type textarea "[PERSON_NAME]"
click at [119, 258] on textarea "[PERSON_NAME]" at bounding box center [211, 258] width 305 height 33
type textarea "x"
type textarea "[PERSON_NAME]"
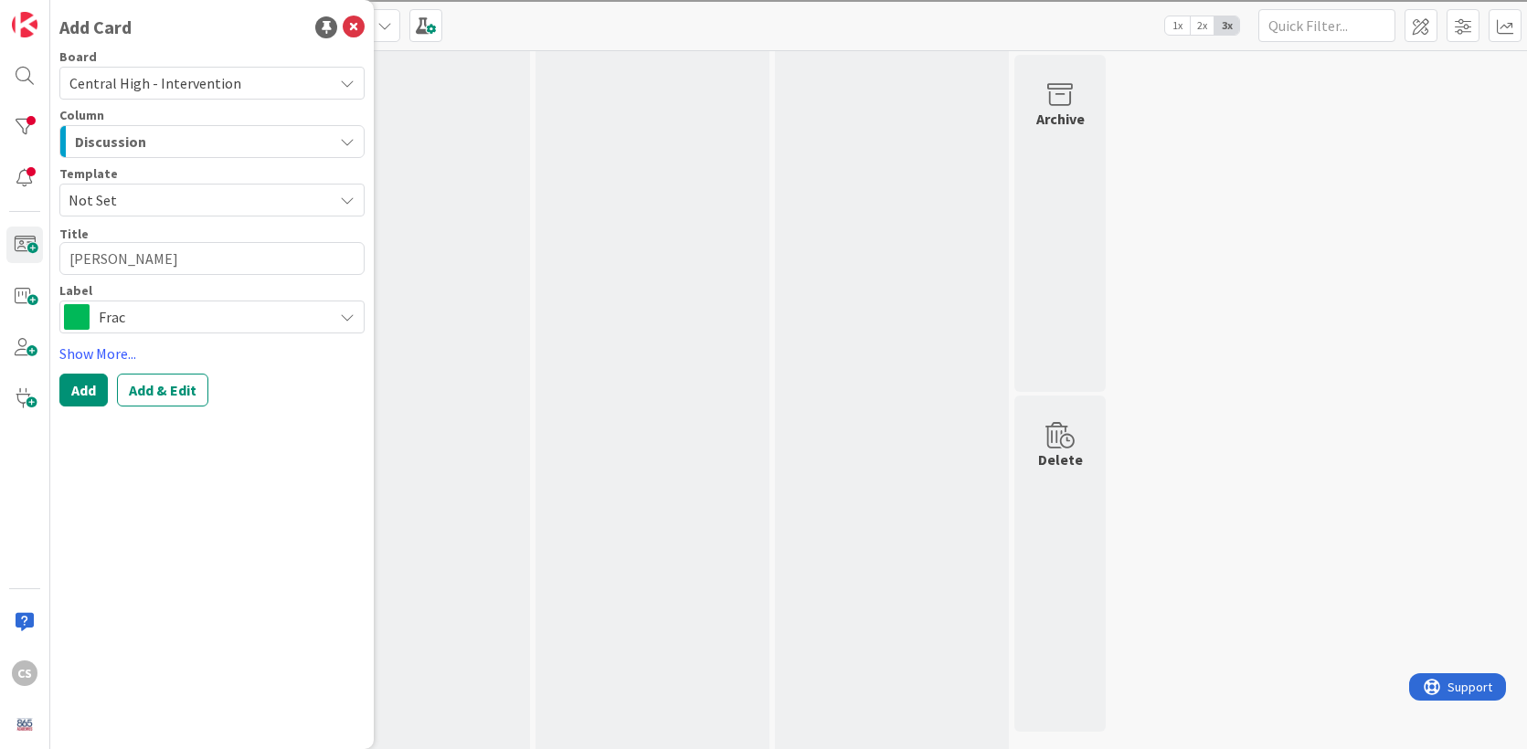
type textarea "x"
type textarea "[PERSON_NAME]"
click at [171, 398] on button "Add & Edit" at bounding box center [162, 390] width 91 height 33
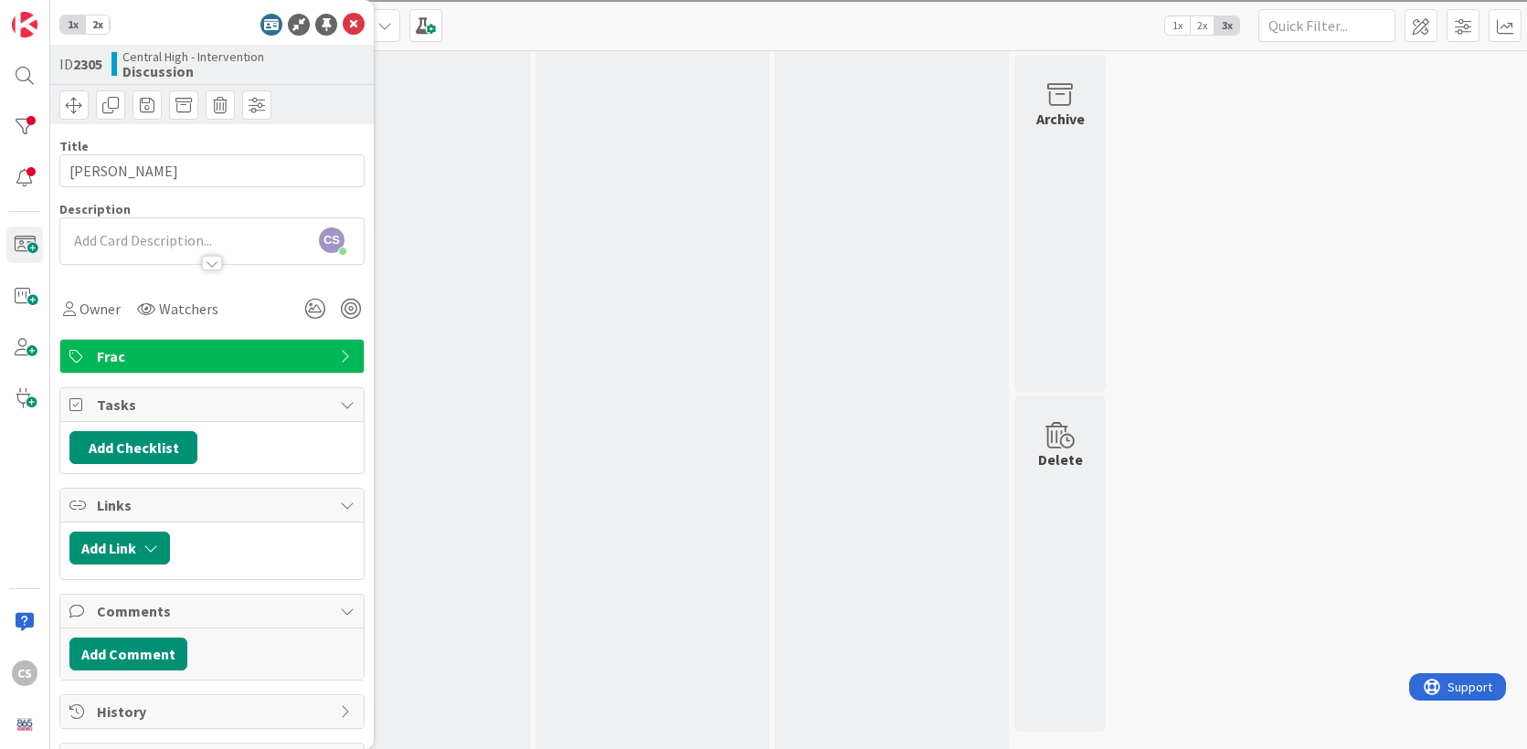
click at [213, 266] on div at bounding box center [212, 263] width 20 height 15
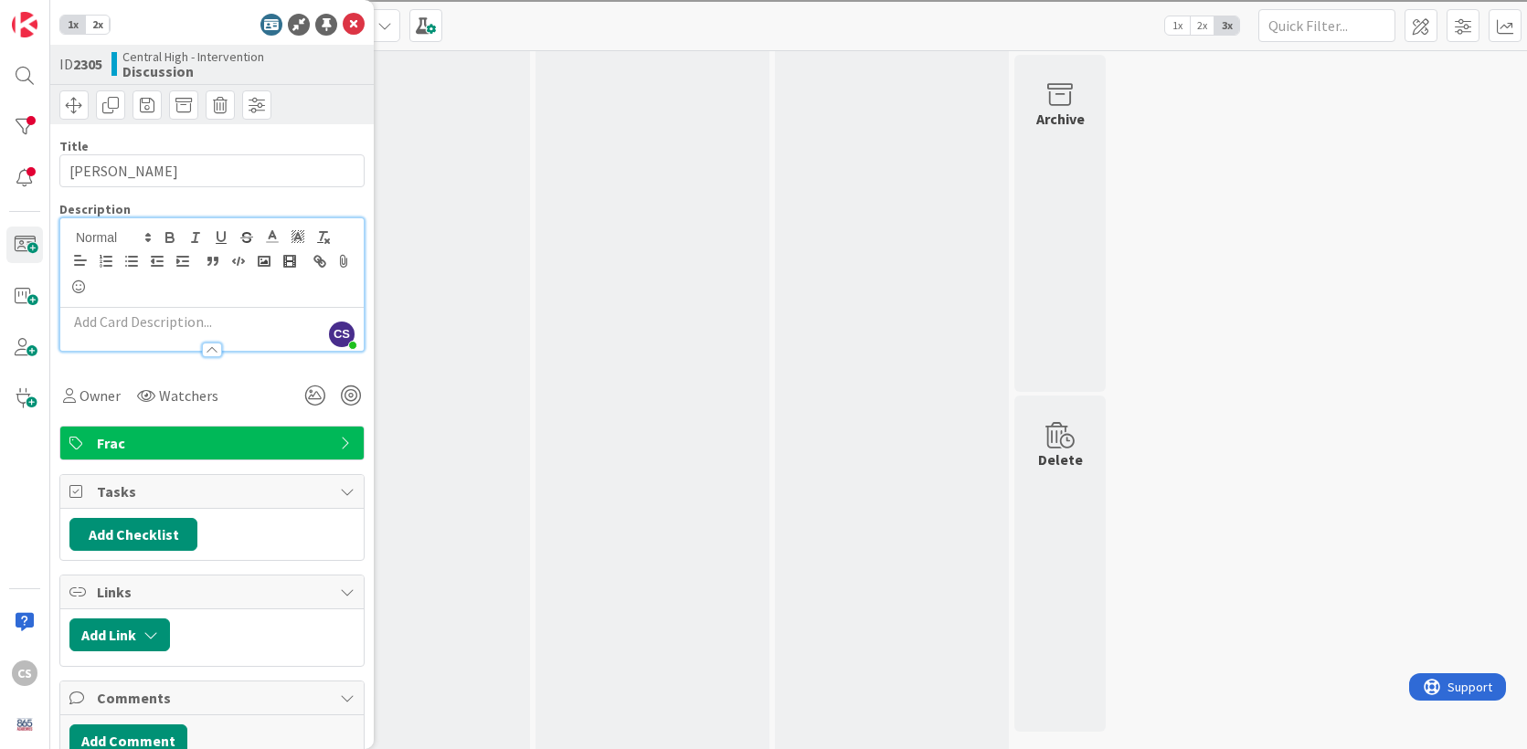
click at [122, 320] on p at bounding box center [211, 322] width 285 height 21
paste div
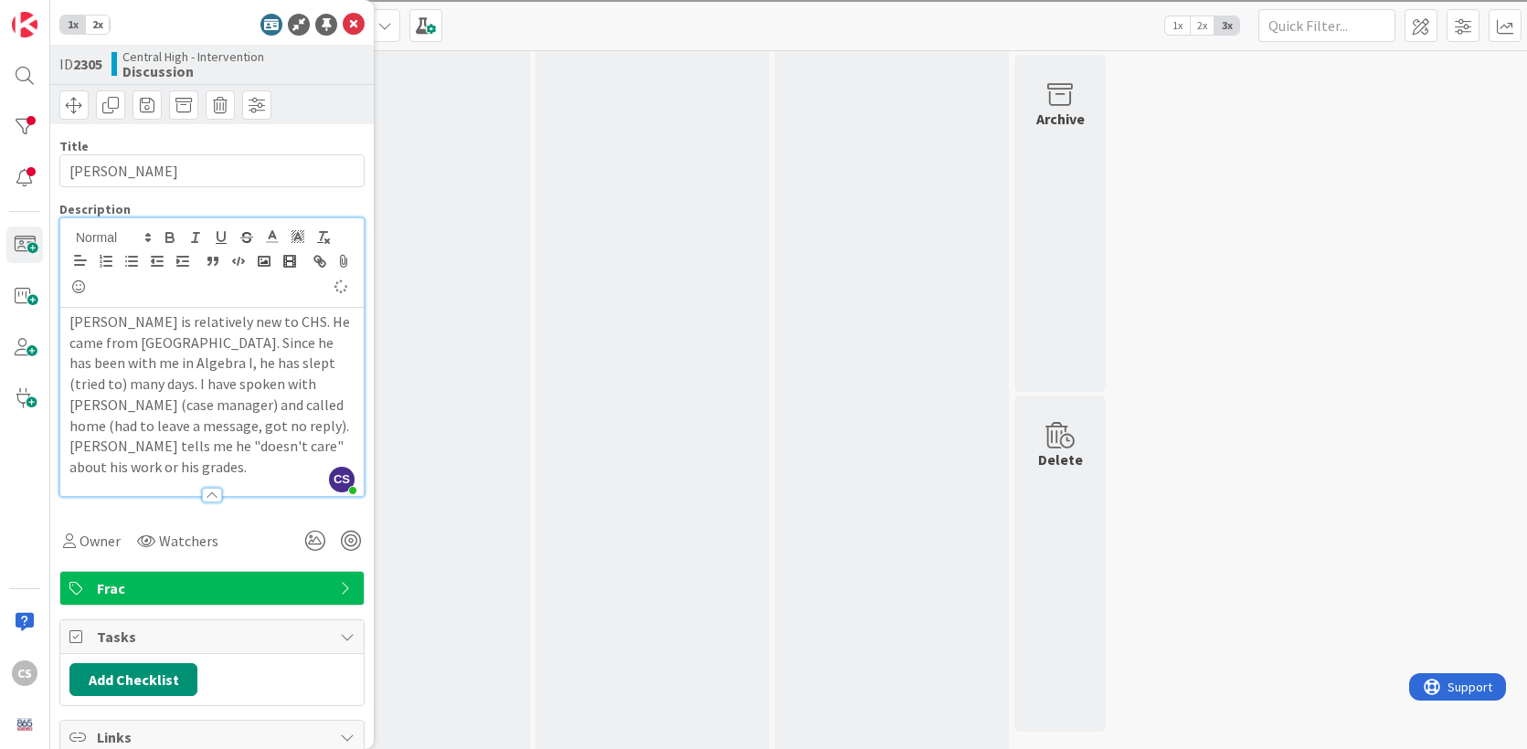
scroll to position [2054, 0]
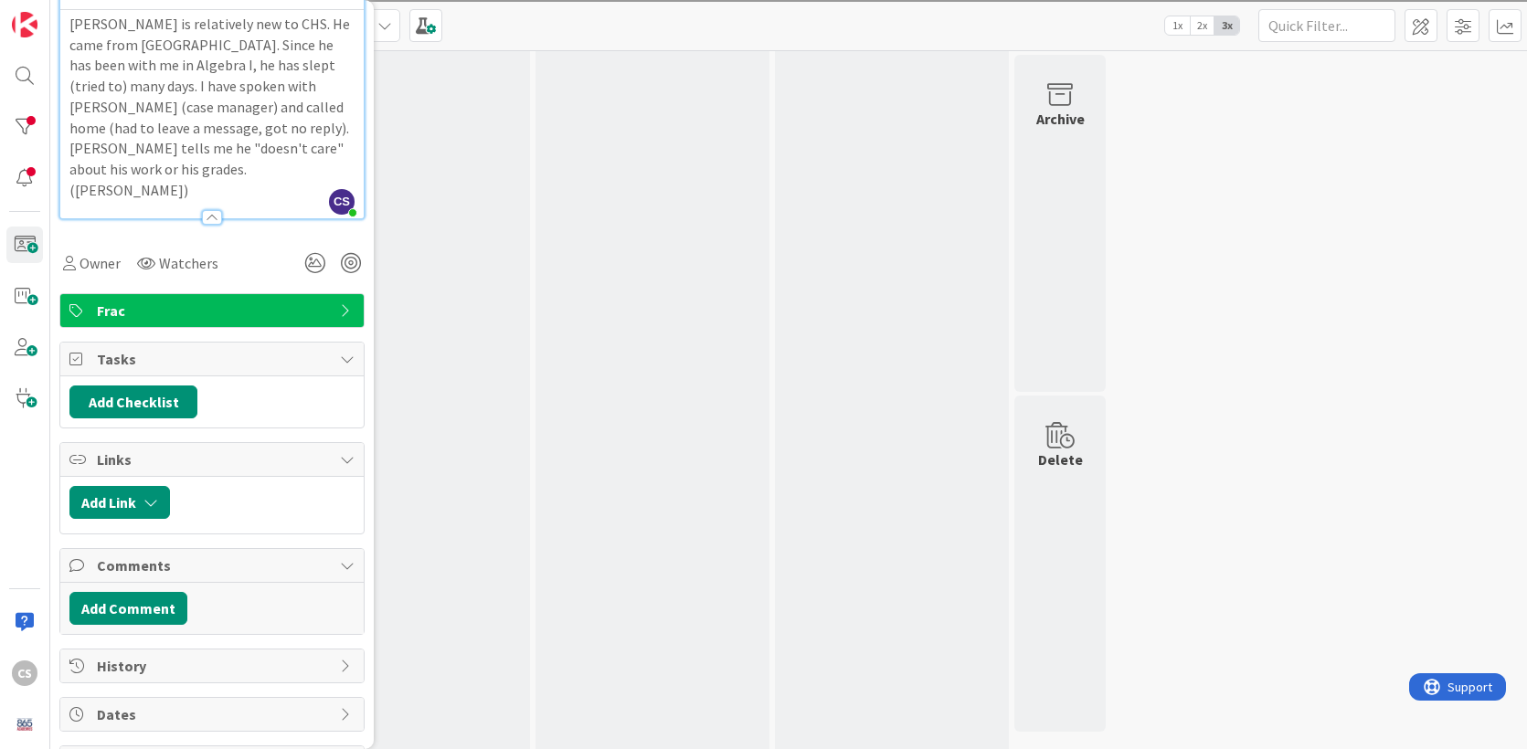
scroll to position [343, 0]
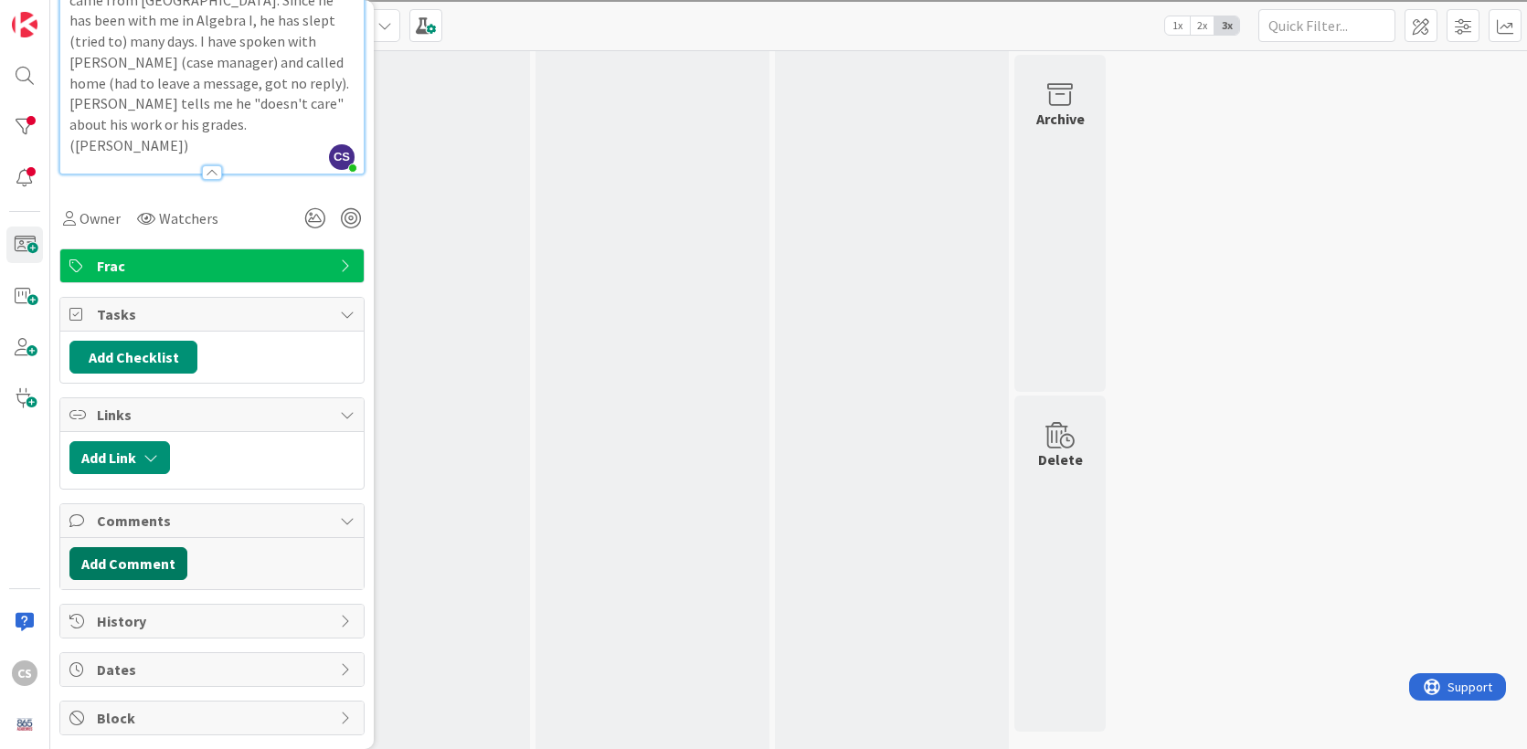
click at [130, 547] on button "Add Comment" at bounding box center [128, 563] width 118 height 33
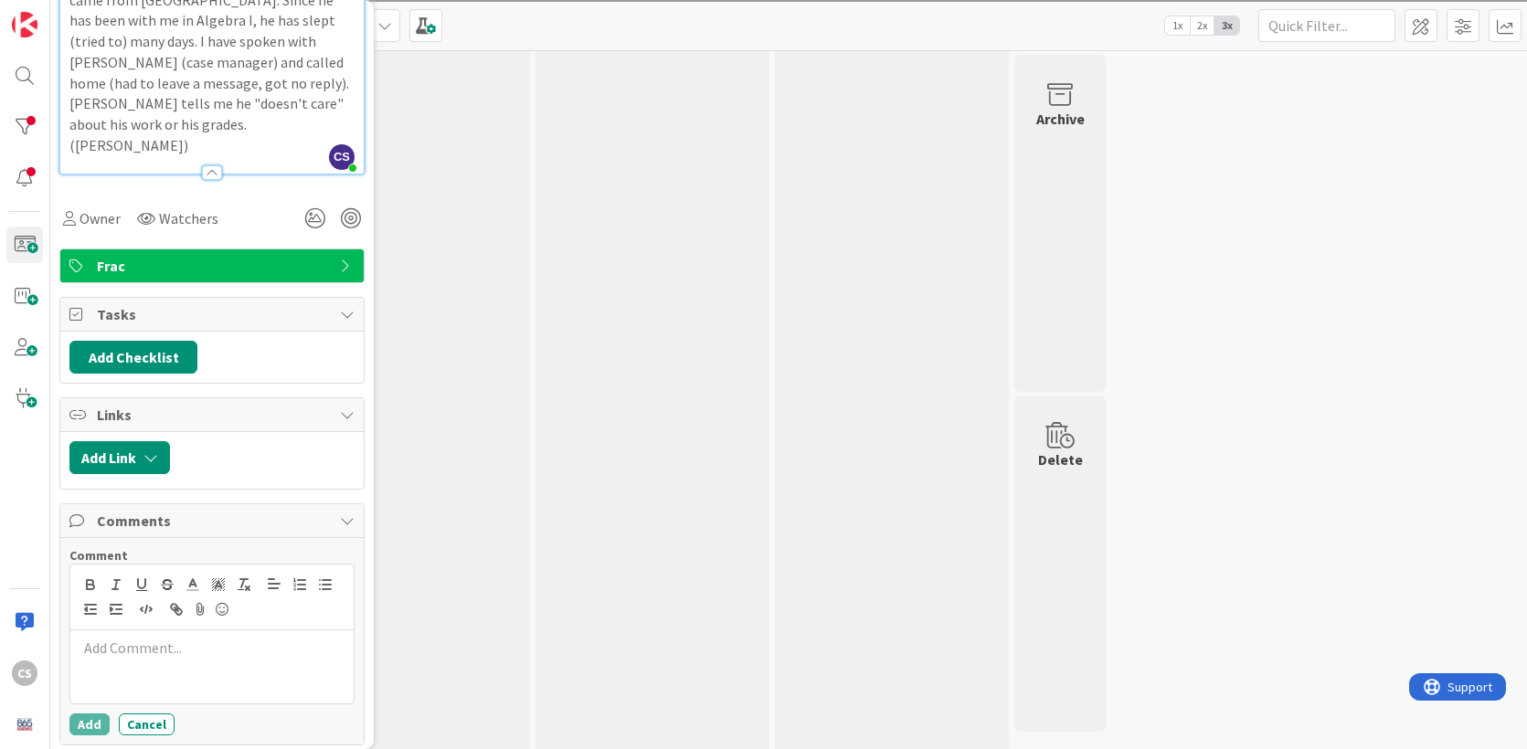
click at [103, 630] on div at bounding box center [211, 666] width 283 height 73
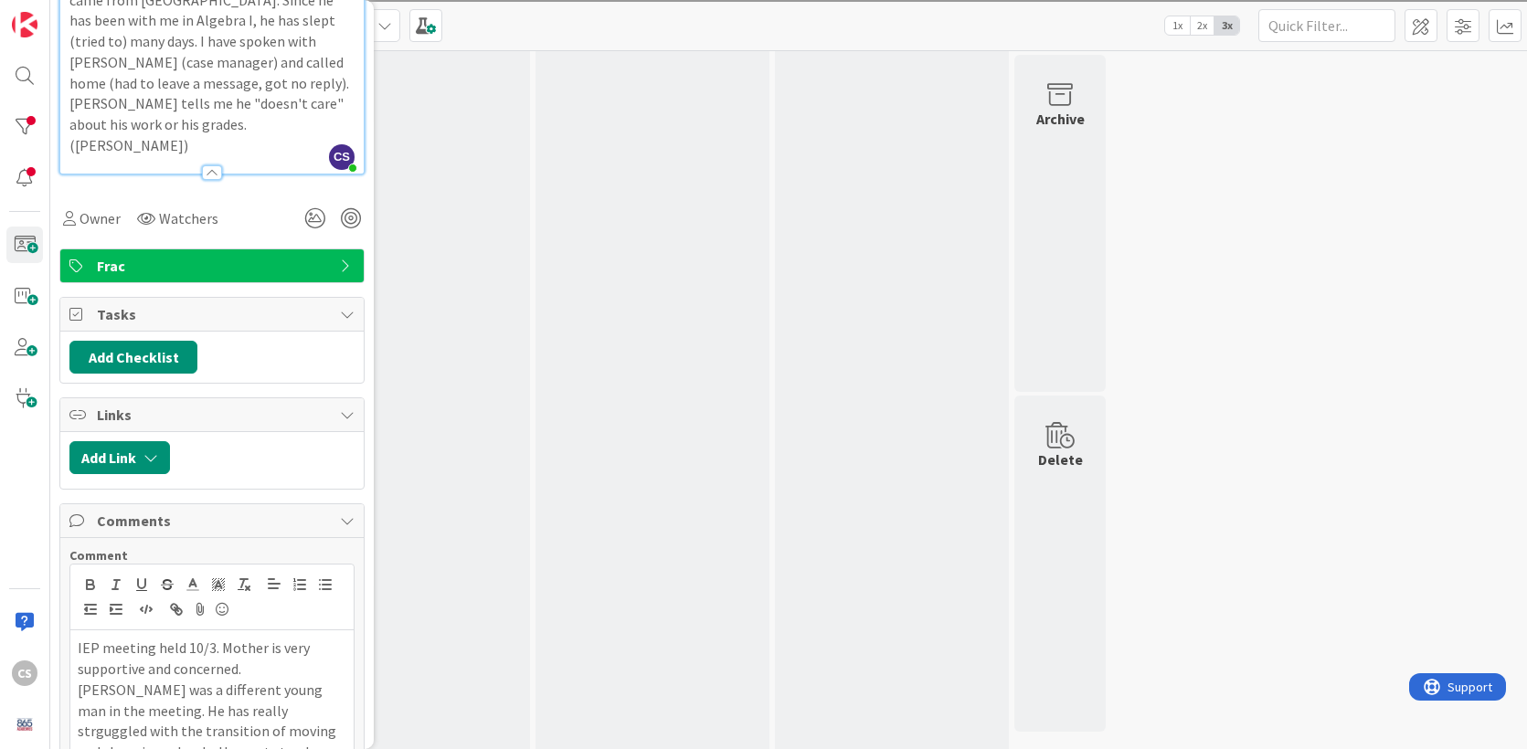
scroll to position [354, 0]
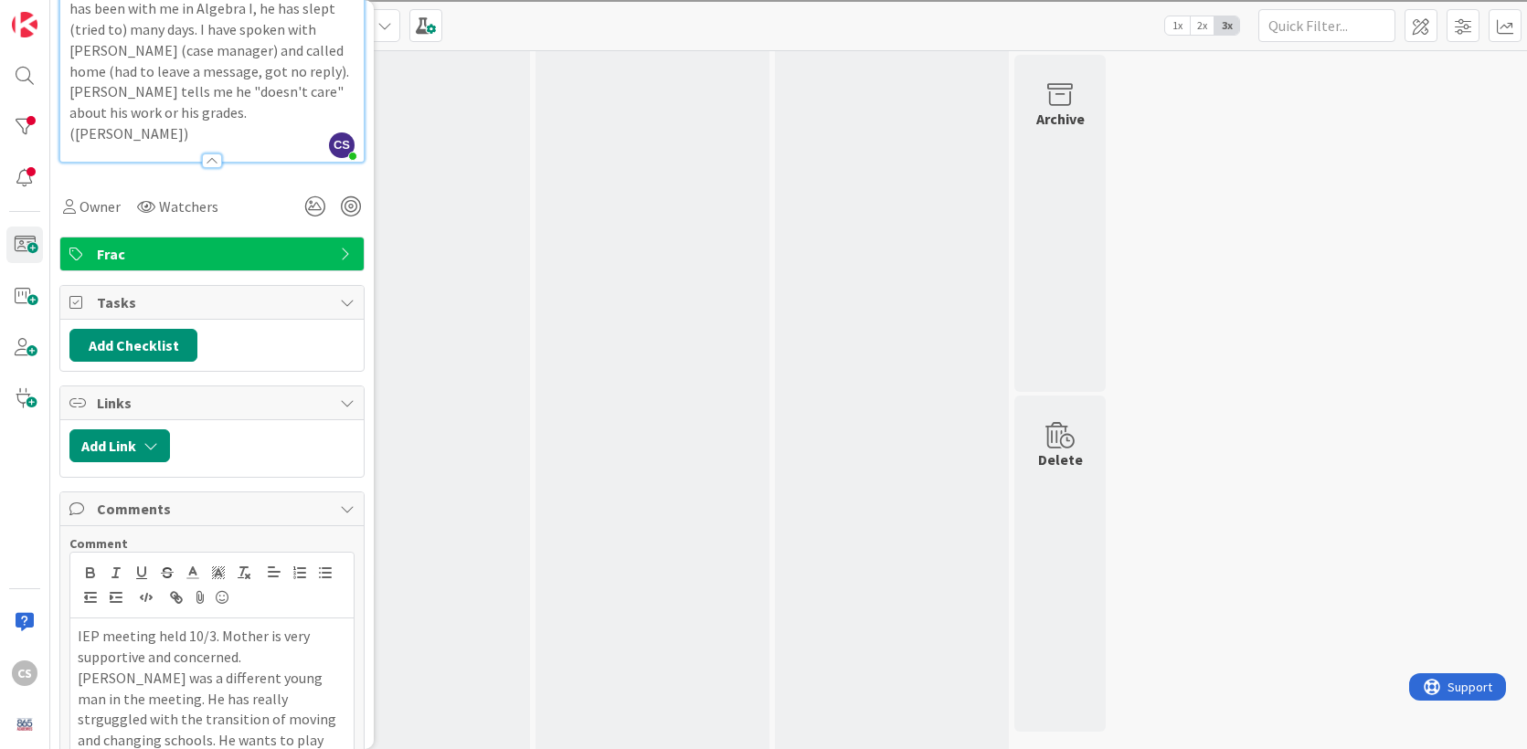
click at [145, 655] on p "IEP meeting held 10/3. Mother is very supportive and concerned. [PERSON_NAME] w…" at bounding box center [212, 719] width 269 height 186
click at [135, 659] on p "IEP meeting held 10/3. Mother is very supportive and concerned. [PERSON_NAME] w…" at bounding box center [212, 719] width 269 height 186
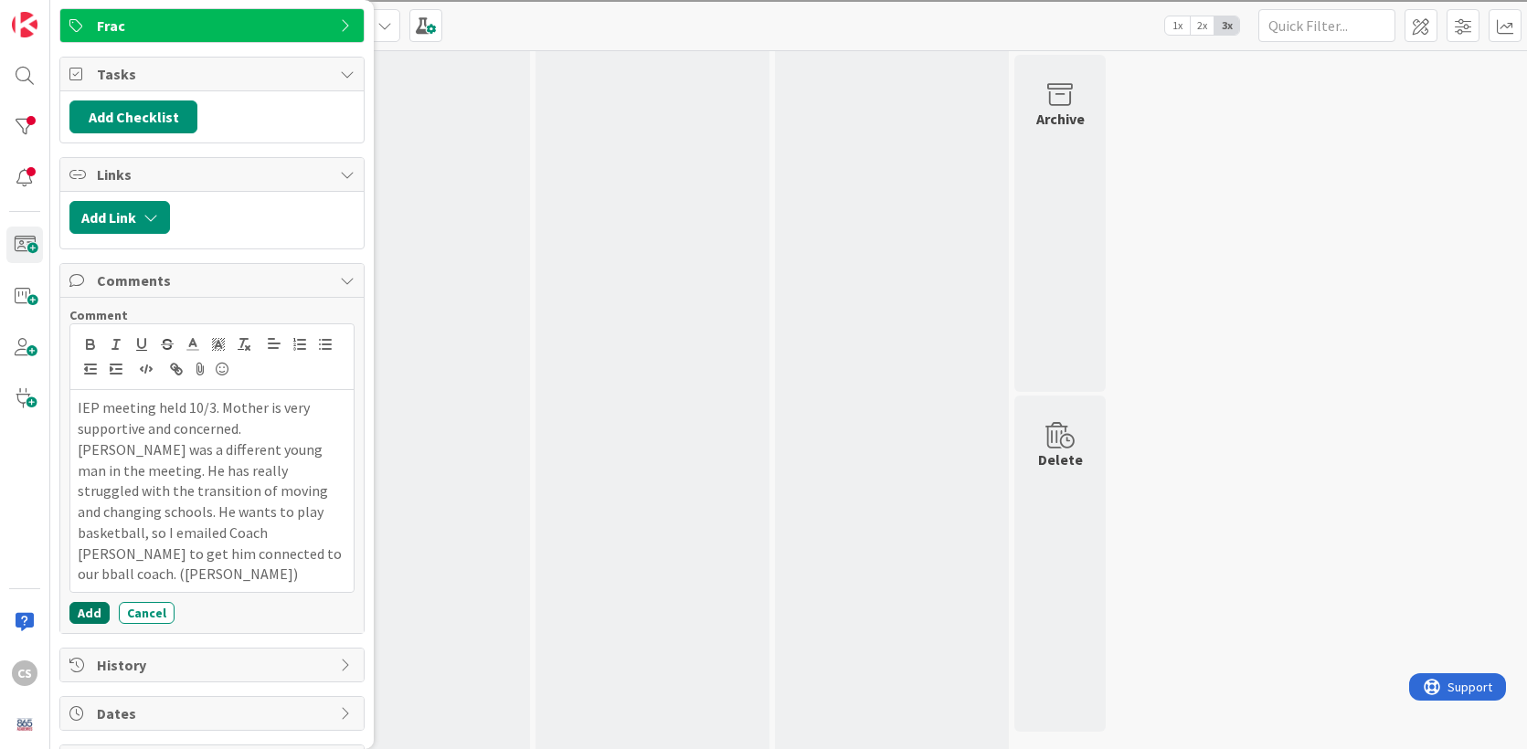
click at [88, 602] on button "Add" at bounding box center [89, 613] width 40 height 22
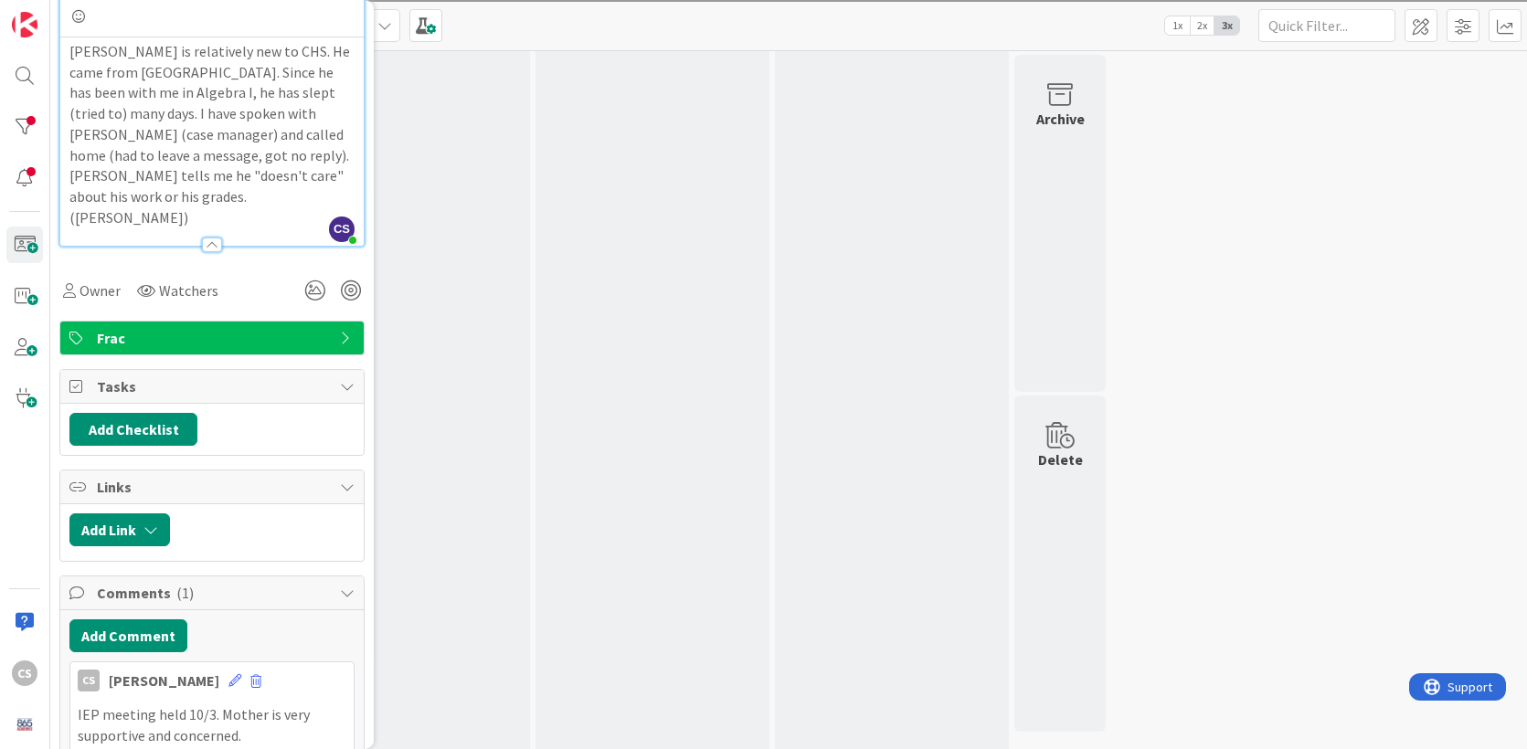
scroll to position [0, 0]
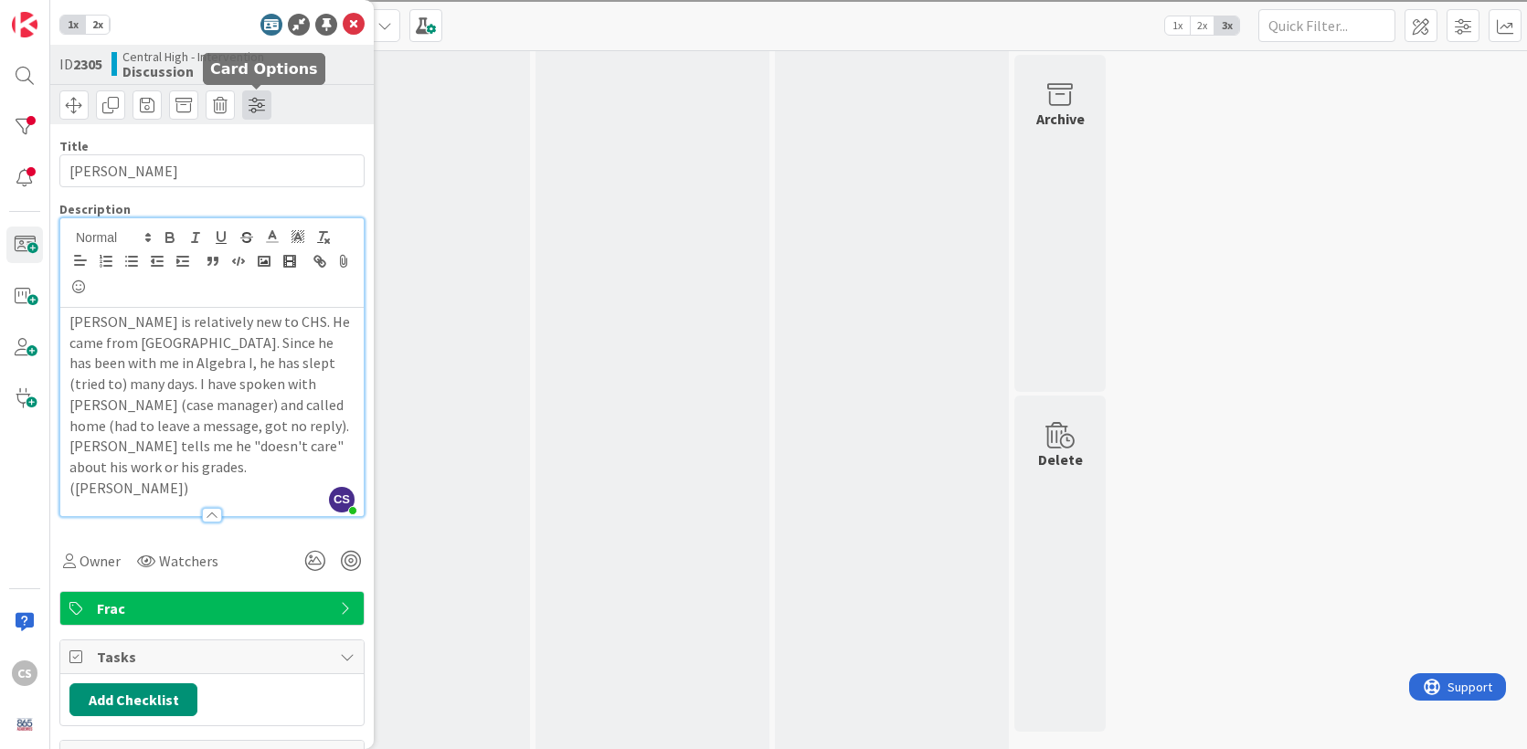
click at [264, 102] on span at bounding box center [256, 104] width 29 height 29
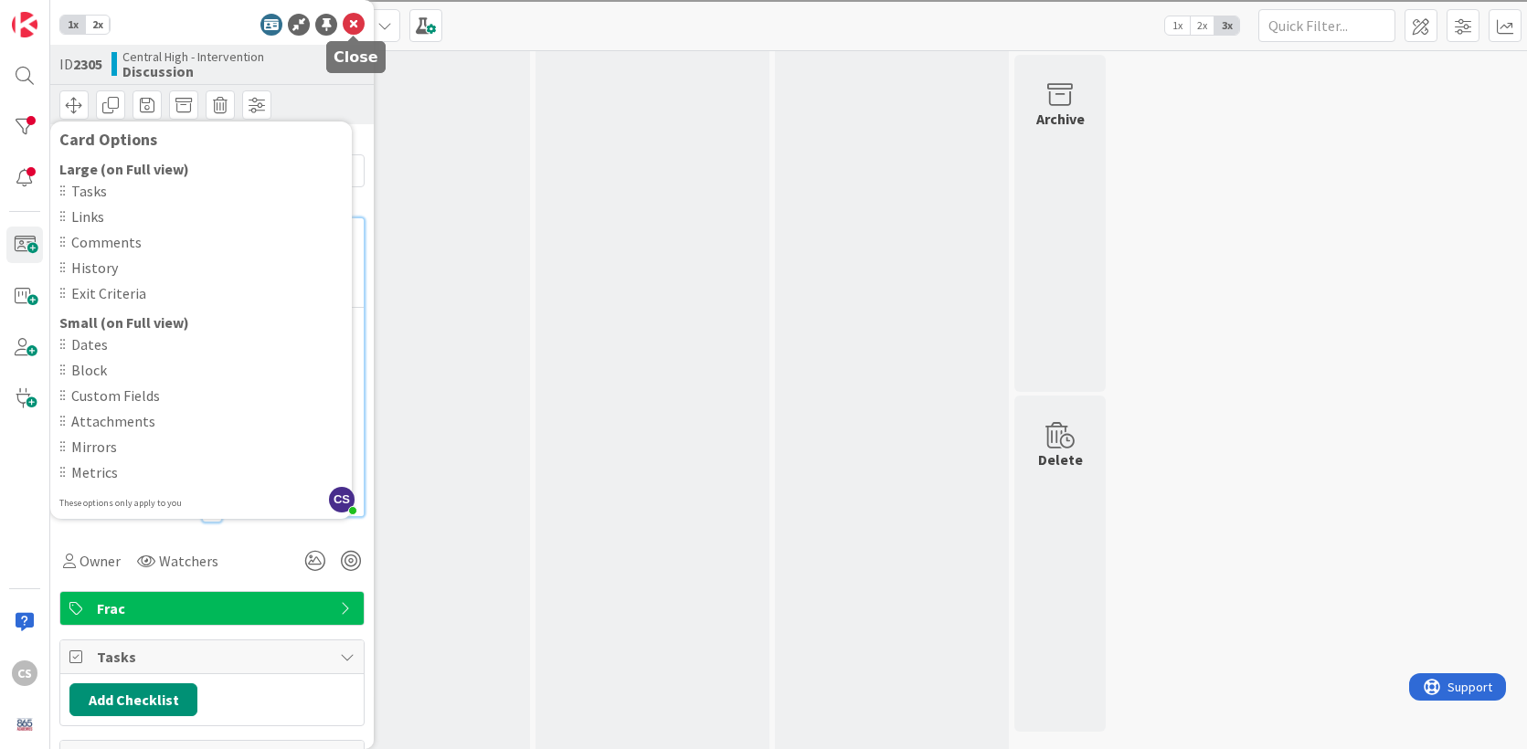
click at [350, 24] on icon at bounding box center [354, 25] width 22 height 22
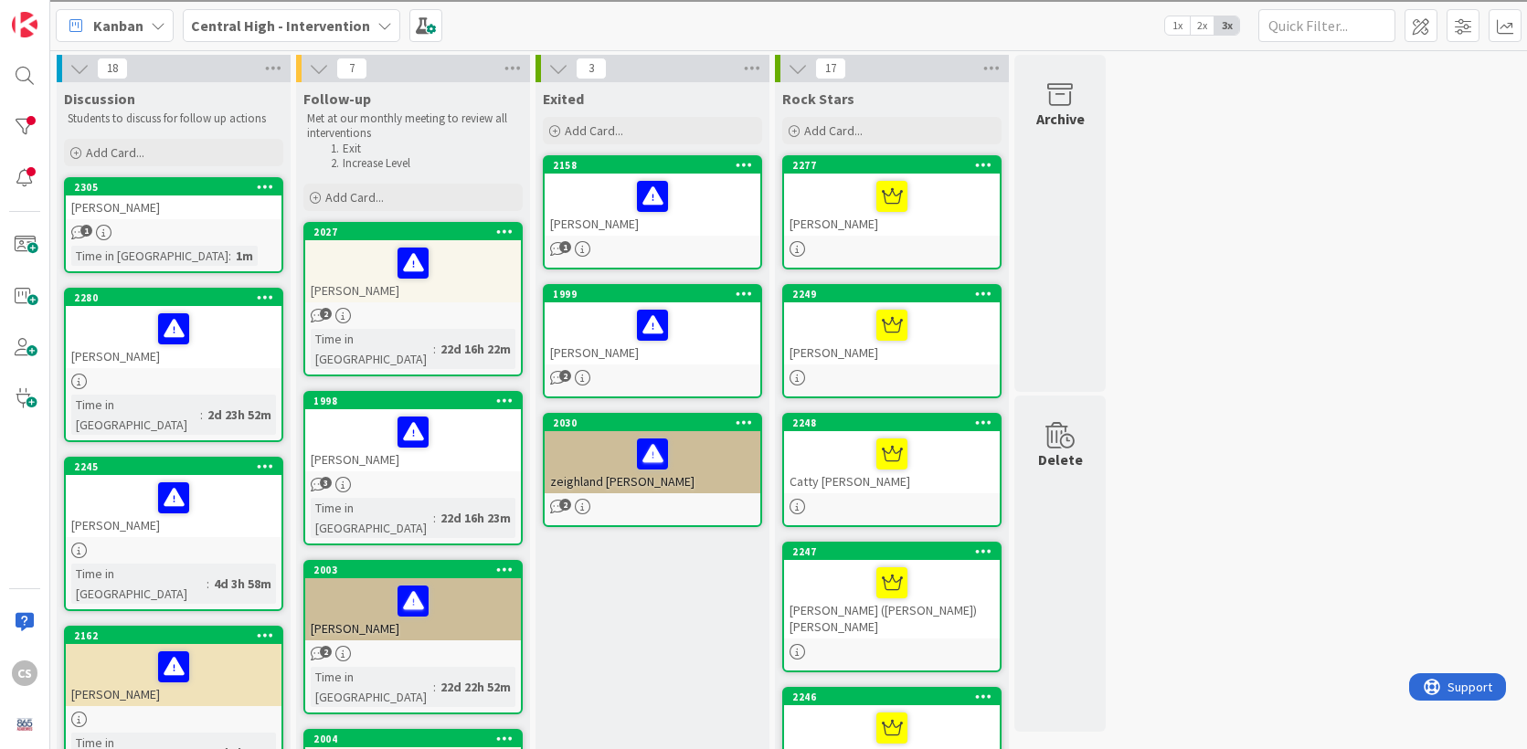
click at [263, 187] on icon at bounding box center [265, 186] width 17 height 13
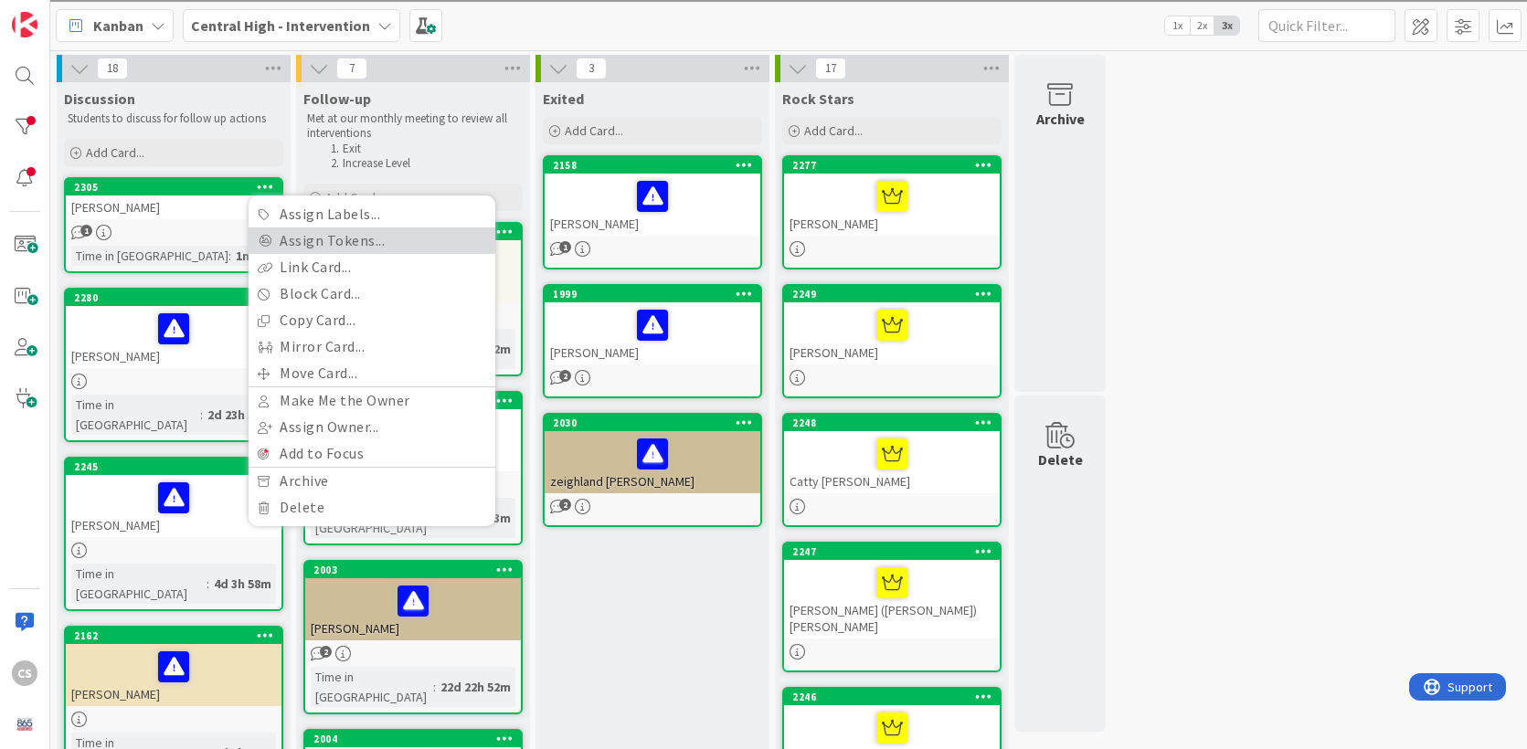
click at [308, 243] on link "Assign Tokens..." at bounding box center [371, 240] width 247 height 26
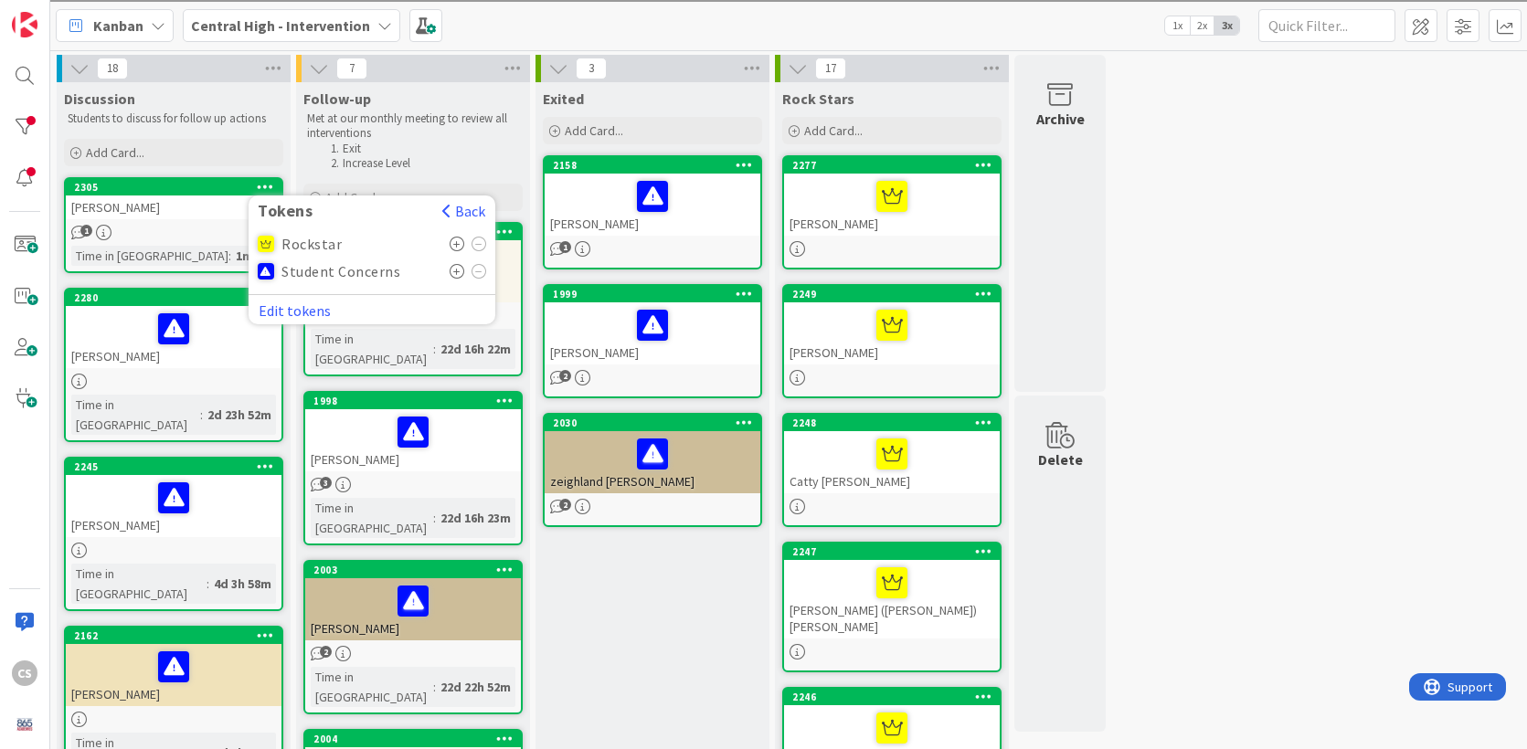
click at [292, 275] on span "Student Concerns" at bounding box center [340, 271] width 119 height 16
click at [458, 270] on icon at bounding box center [457, 271] width 16 height 15
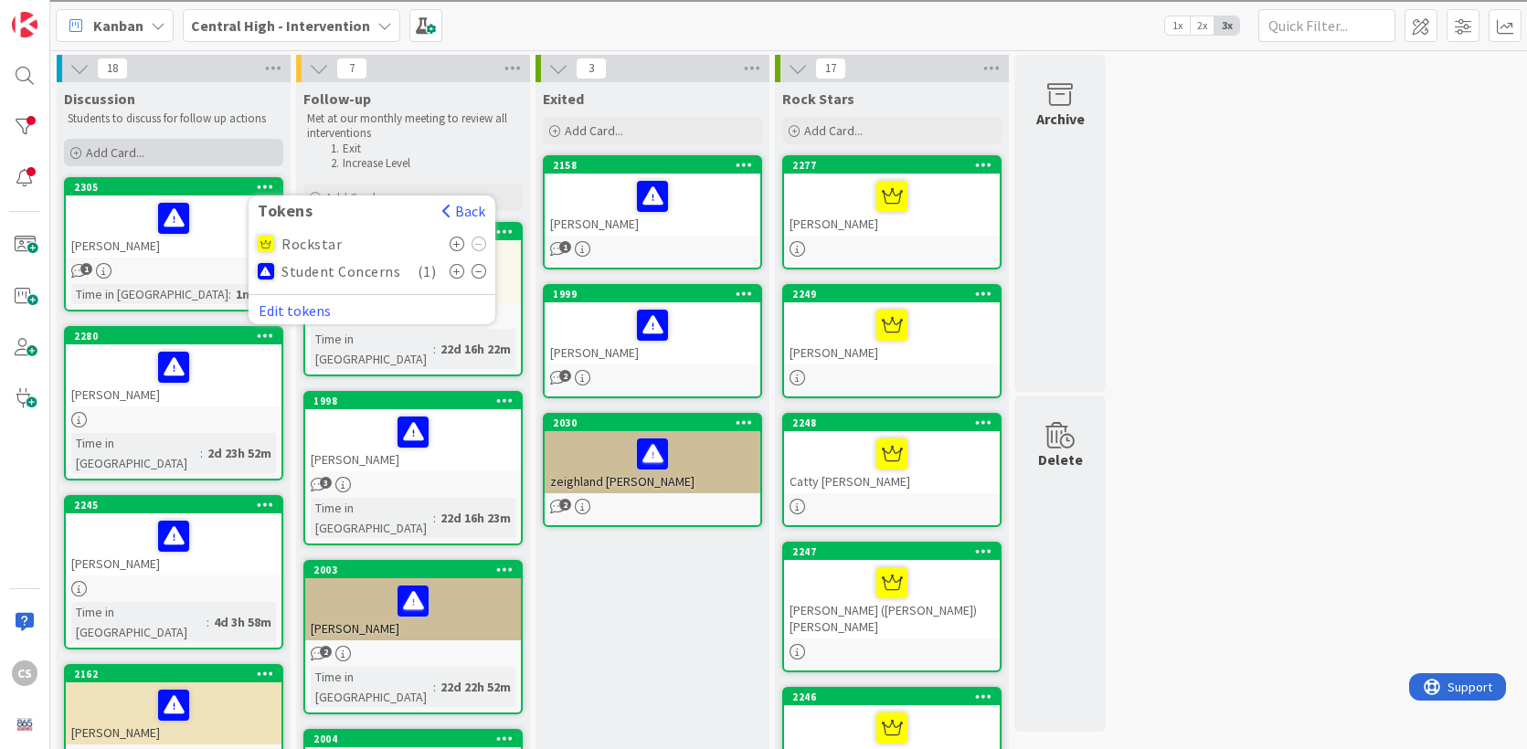
click at [224, 147] on div "Add Card..." at bounding box center [173, 152] width 219 height 27
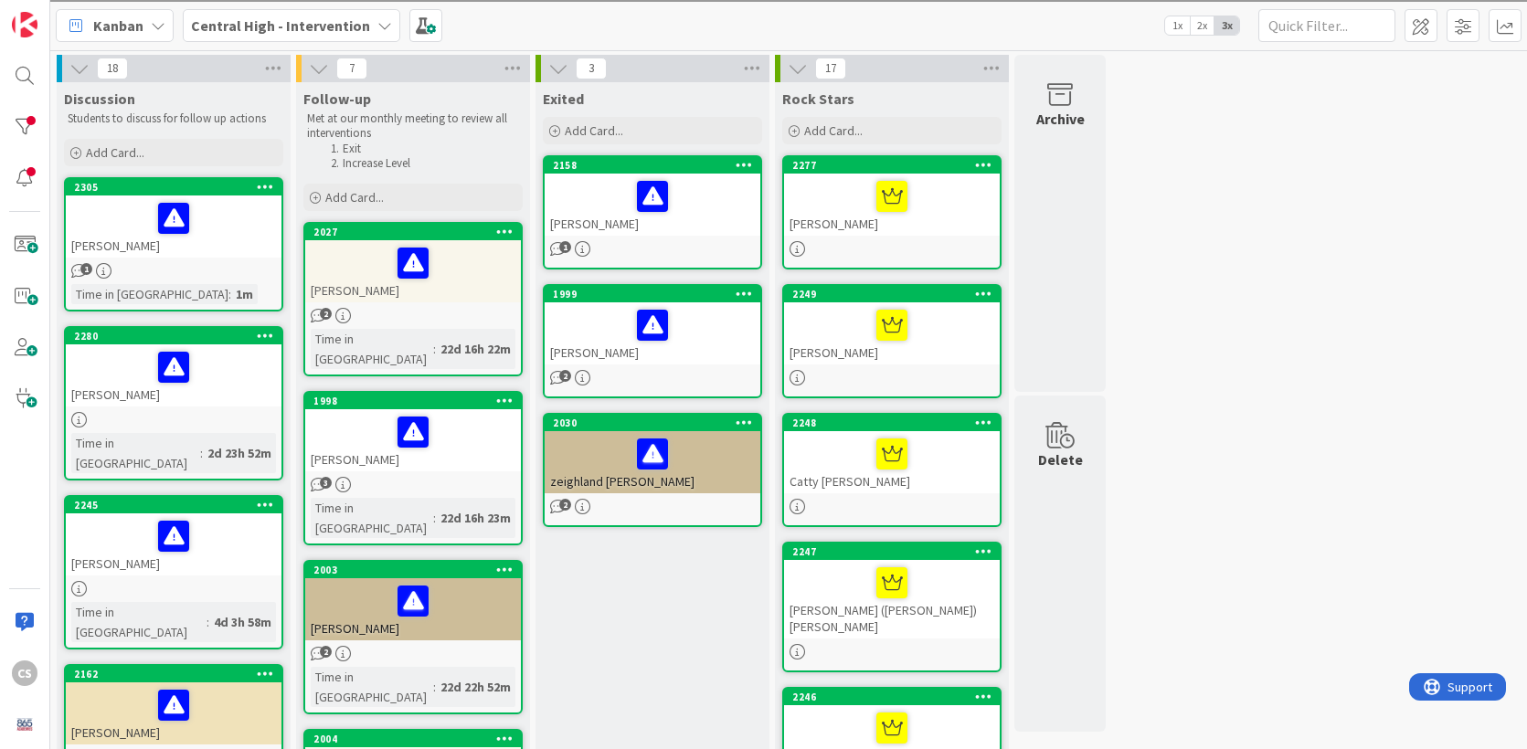
click at [221, 376] on div at bounding box center [173, 367] width 205 height 38
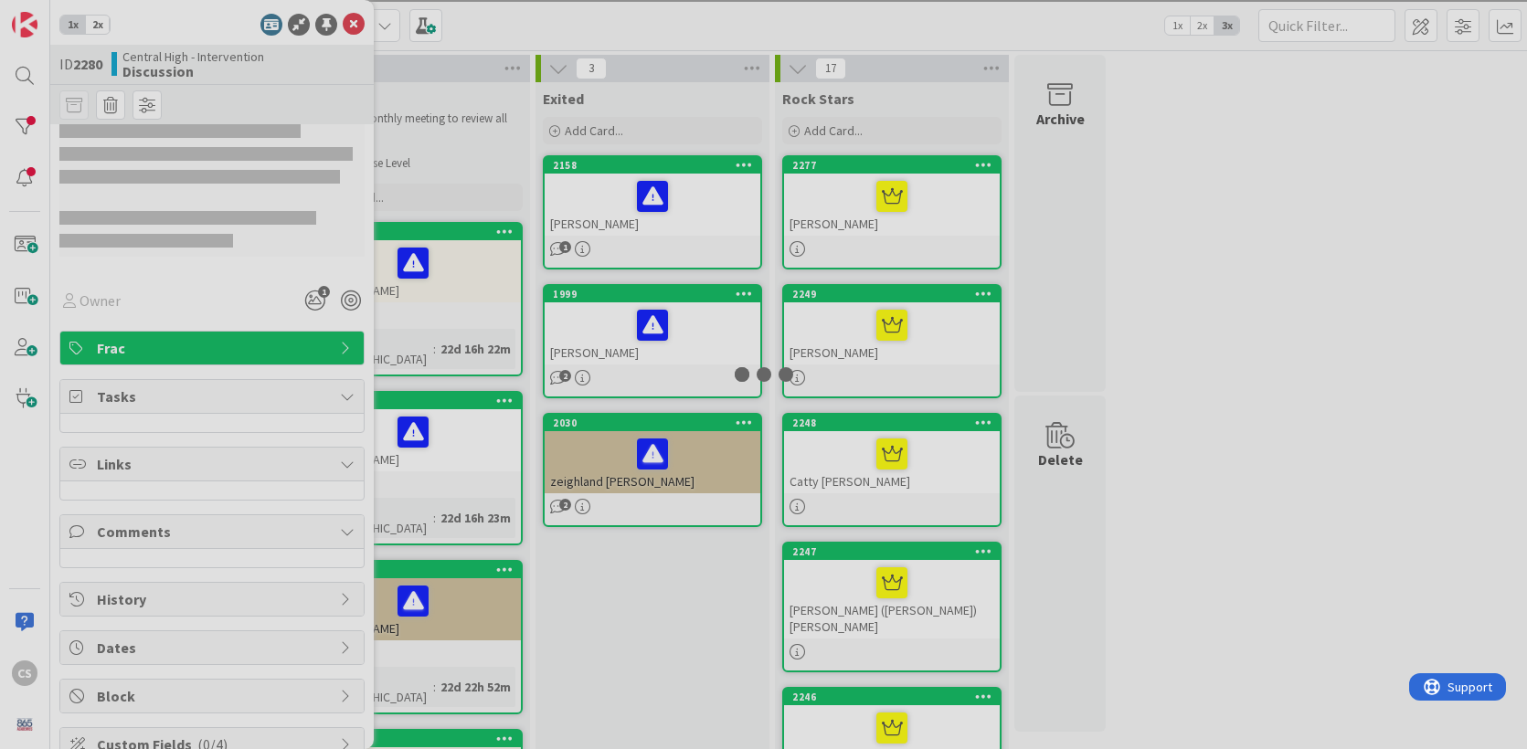
click at [221, 376] on div at bounding box center [763, 374] width 1527 height 749
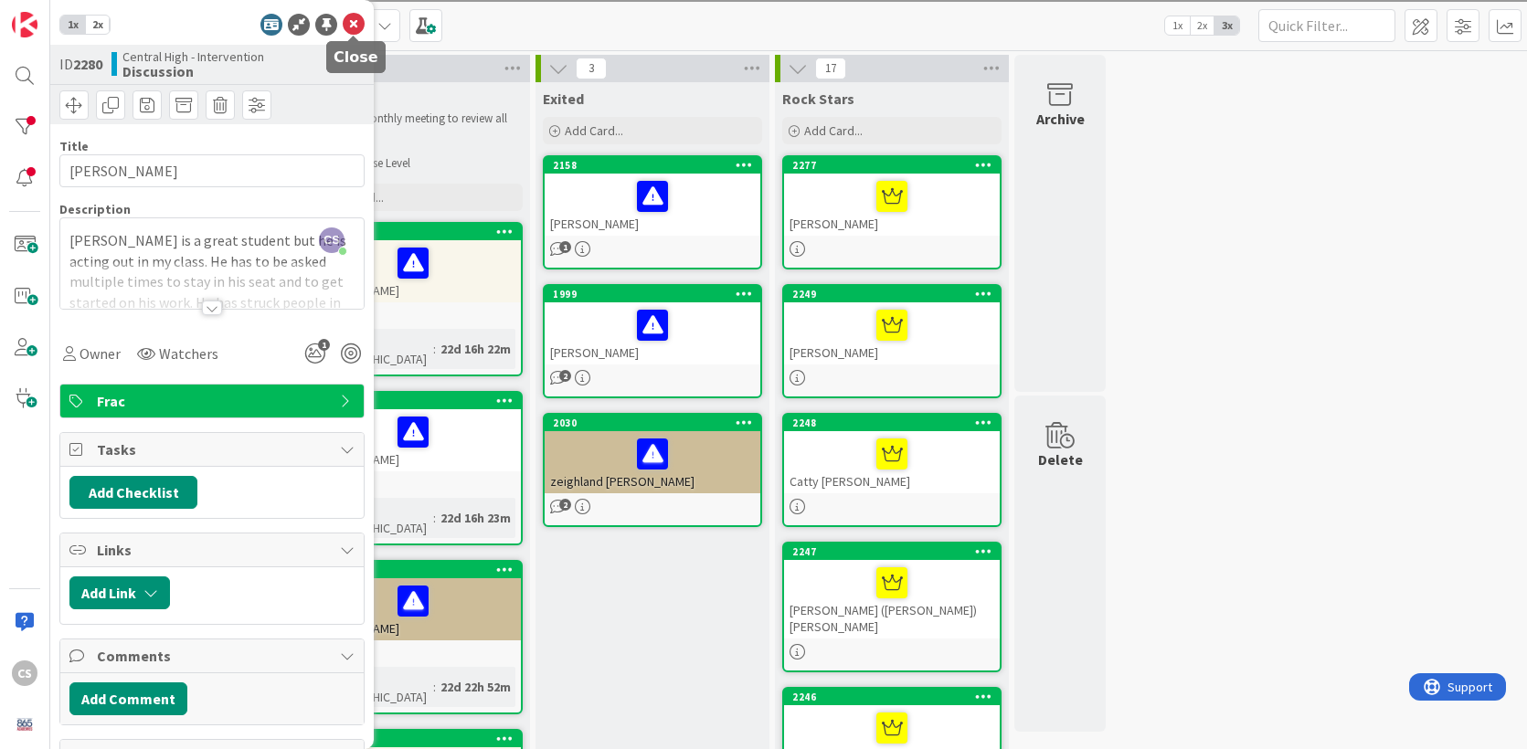
click at [354, 17] on icon at bounding box center [354, 25] width 22 height 22
